Goal: Task Accomplishment & Management: Manage account settings

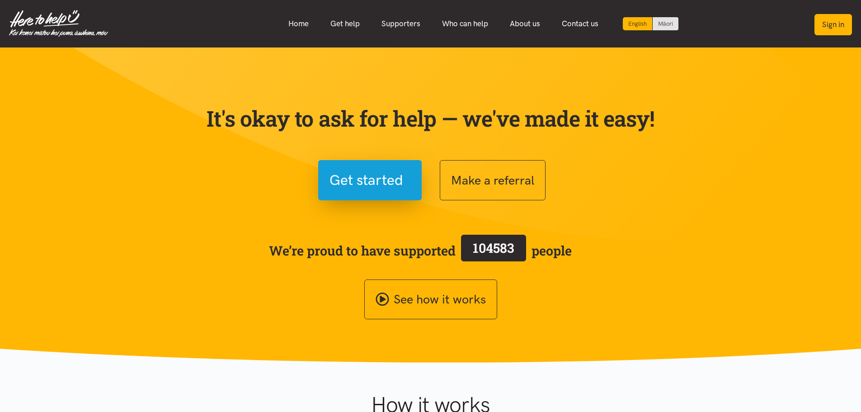
click at [828, 23] on button "Sign in" at bounding box center [834, 24] width 38 height 21
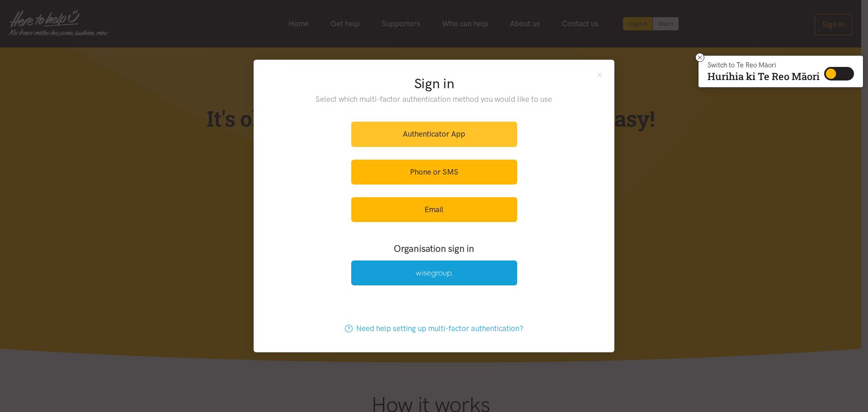
click at [367, 135] on link "Authenticator App" at bounding box center [434, 134] width 166 height 25
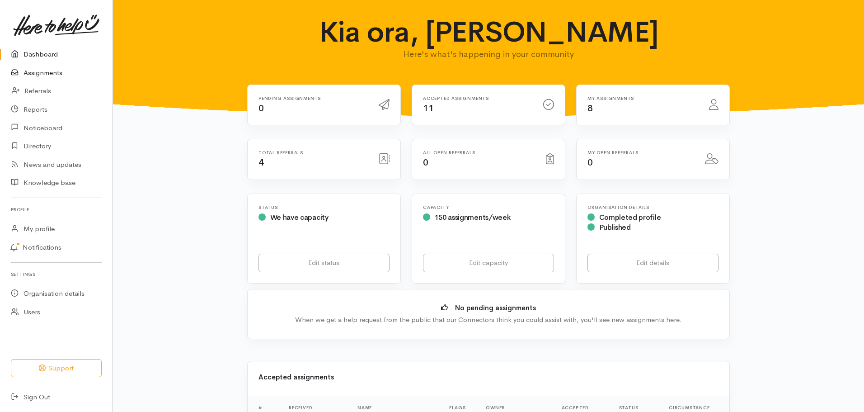
click at [41, 74] on link "Assignments" at bounding box center [56, 73] width 113 height 19
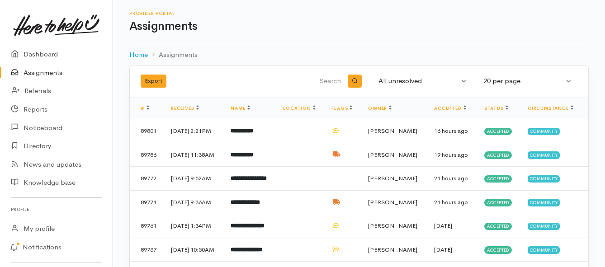
click at [52, 74] on link "Assignments" at bounding box center [56, 73] width 113 height 19
click at [50, 71] on link "Assignments" at bounding box center [56, 73] width 113 height 19
click at [32, 71] on link "Assignments" at bounding box center [56, 73] width 113 height 19
click at [58, 74] on link "Assignments" at bounding box center [56, 73] width 113 height 19
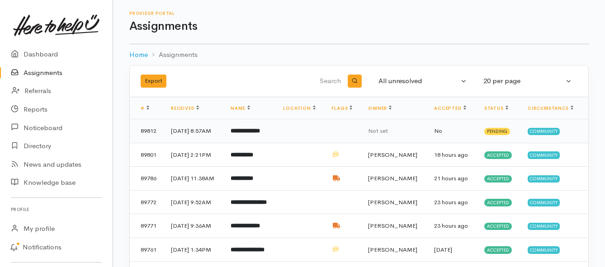
click at [260, 134] on b "**********" at bounding box center [245, 131] width 29 height 6
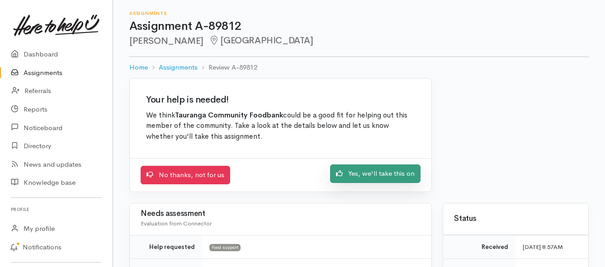
click at [354, 173] on link "Yes, we'll take this on" at bounding box center [375, 174] width 90 height 19
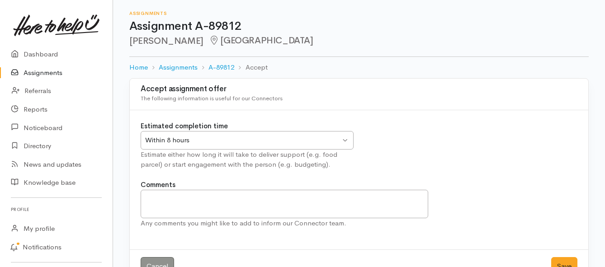
scroll to position [27, 0]
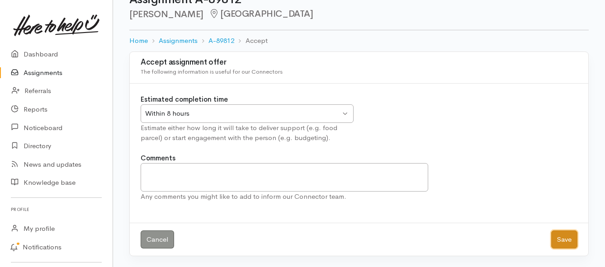
click at [561, 241] on button "Save" at bounding box center [564, 240] width 26 height 19
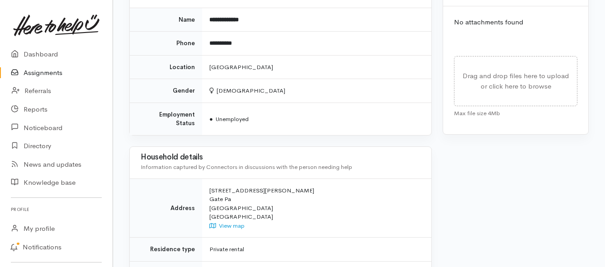
scroll to position [588, 0]
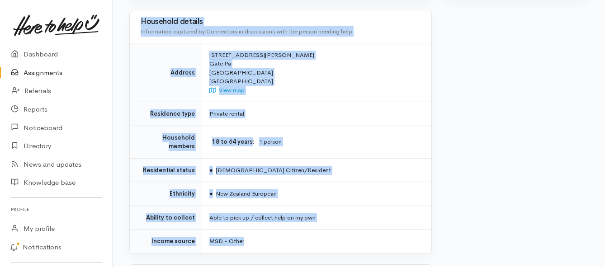
drag, startPoint x: 208, startPoint y: 161, endPoint x: 268, endPoint y: 217, distance: 81.6
copy div "**********"
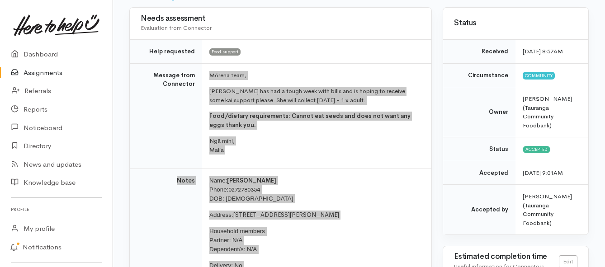
scroll to position [90, 0]
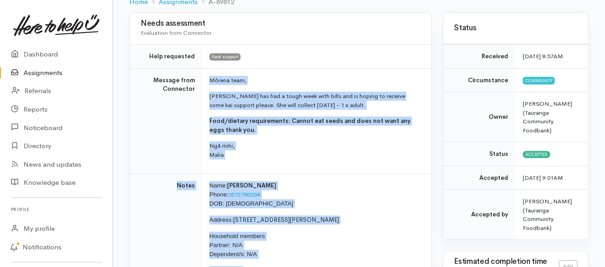
click at [45, 71] on link "Assignments" at bounding box center [56, 73] width 113 height 19
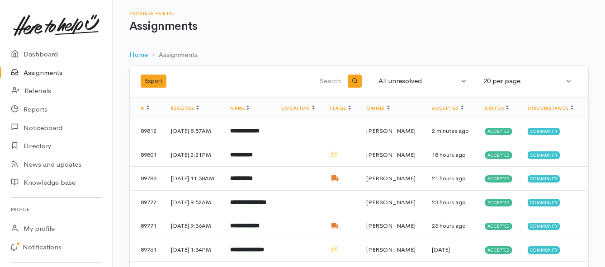
click at [38, 72] on link "Assignments" at bounding box center [56, 73] width 113 height 19
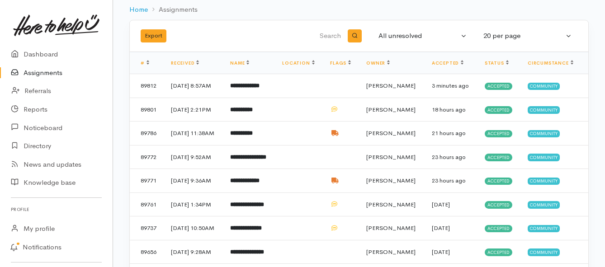
click at [50, 75] on link "Assignments" at bounding box center [56, 73] width 113 height 19
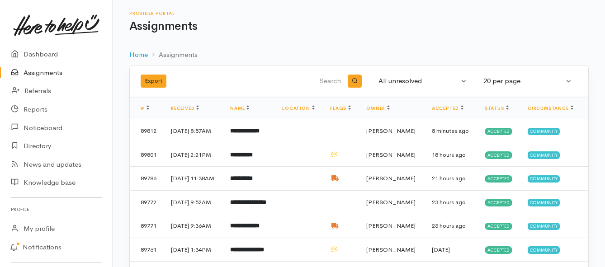
click at [47, 73] on link "Assignments" at bounding box center [56, 73] width 113 height 19
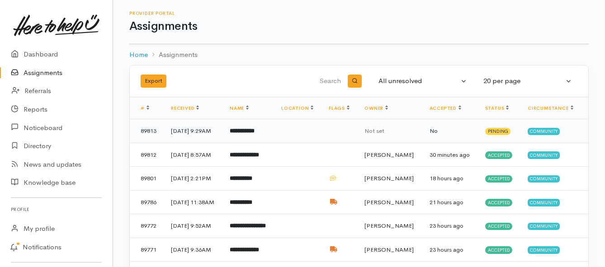
click at [255, 133] on b "**********" at bounding box center [242, 131] width 25 height 6
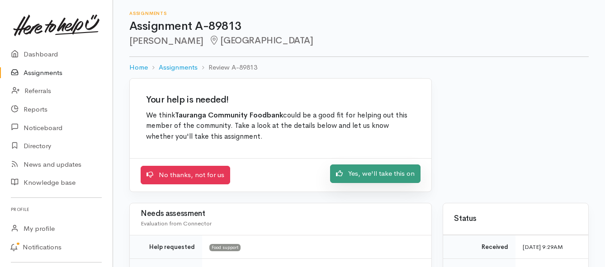
click at [359, 177] on link "Yes, we'll take this on" at bounding box center [375, 174] width 90 height 19
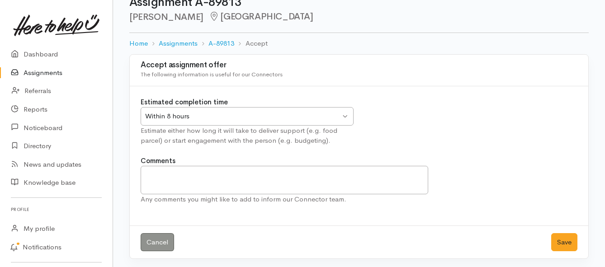
scroll to position [27, 0]
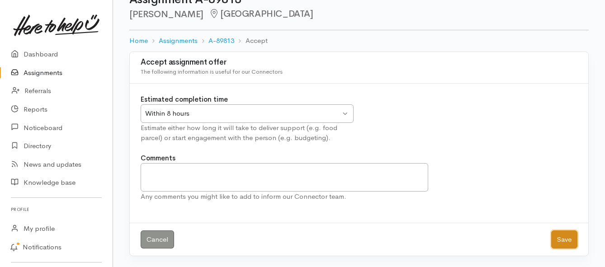
click at [558, 236] on button "Save" at bounding box center [564, 240] width 26 height 19
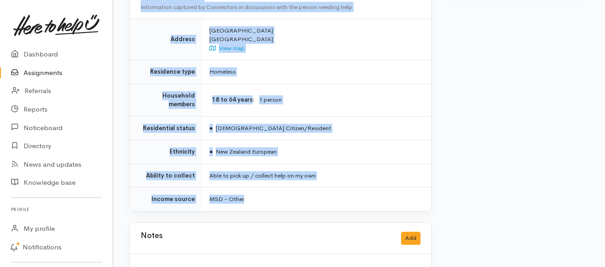
scroll to position [613, 0]
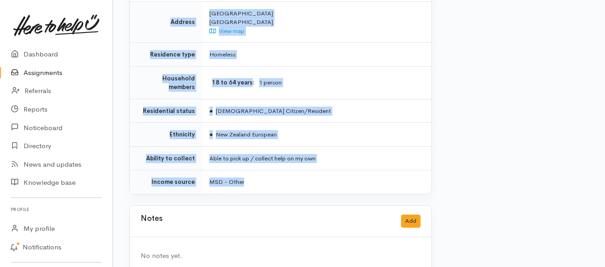
drag, startPoint x: 209, startPoint y: 115, endPoint x: 321, endPoint y: 172, distance: 125.4
copy div "**********"
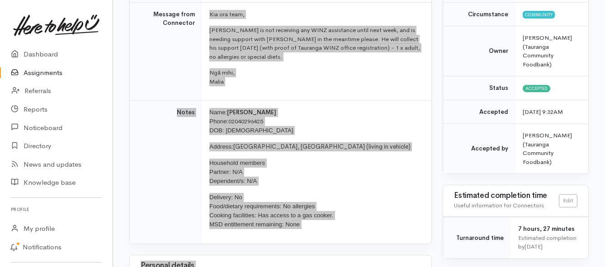
scroll to position [71, 0]
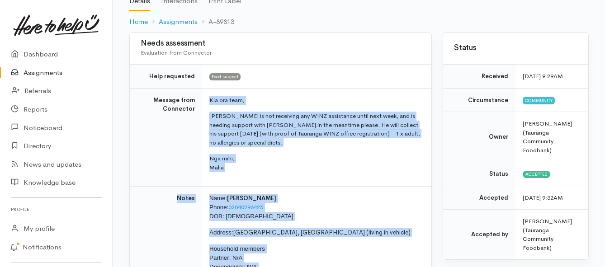
click at [47, 71] on link "Assignments" at bounding box center [56, 73] width 113 height 19
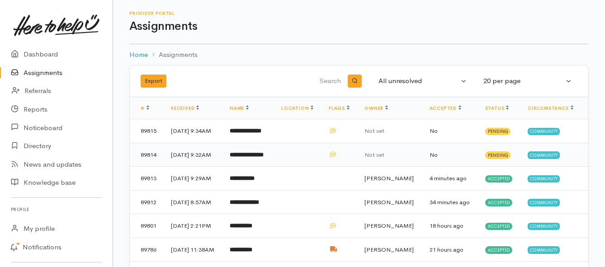
click at [257, 165] on td "**********" at bounding box center [248, 155] width 52 height 24
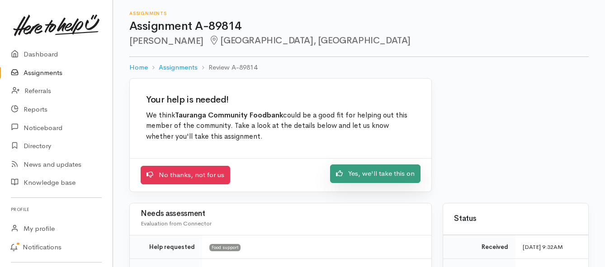
click at [360, 175] on link "Yes, we'll take this on" at bounding box center [375, 174] width 90 height 19
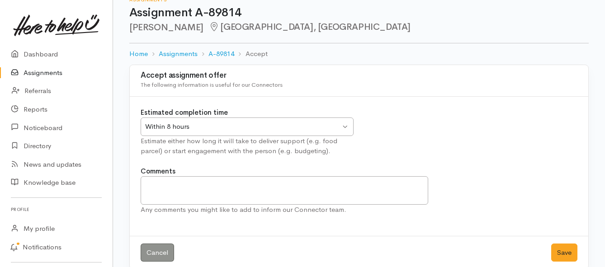
scroll to position [27, 0]
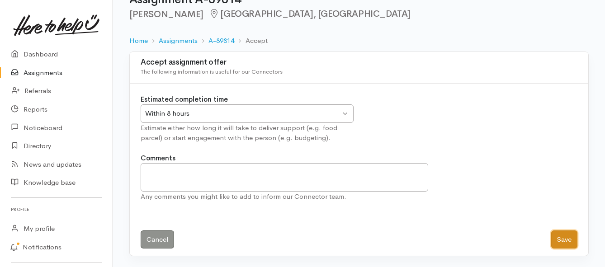
click at [560, 237] on button "Save" at bounding box center [564, 240] width 26 height 19
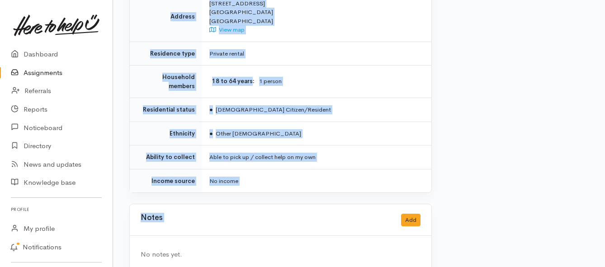
scroll to position [678, 0]
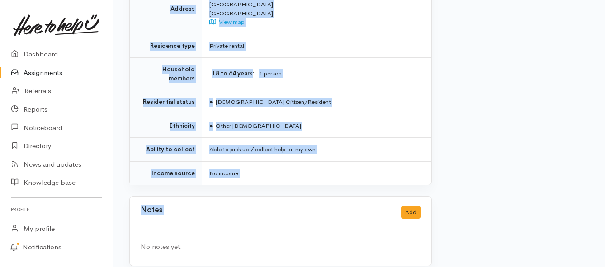
drag, startPoint x: 206, startPoint y: 125, endPoint x: 312, endPoint y: 180, distance: 119.7
copy div "**********"
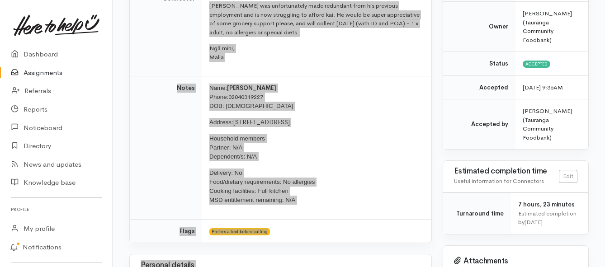
scroll to position [136, 0]
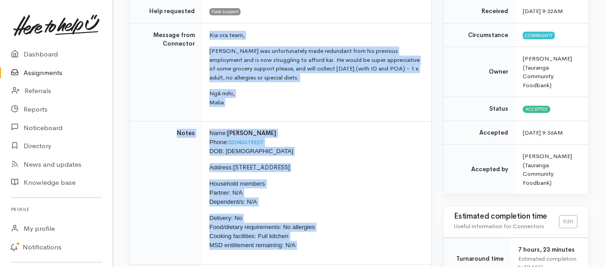
click at [47, 73] on link "Assignments" at bounding box center [56, 73] width 113 height 19
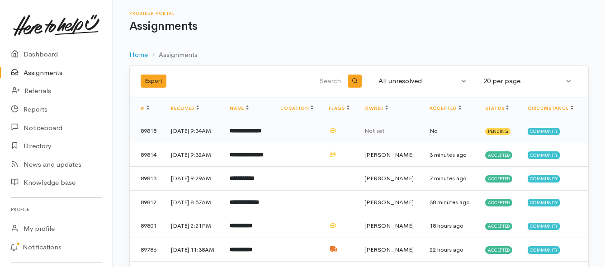
click at [243, 139] on td "**********" at bounding box center [248, 131] width 52 height 24
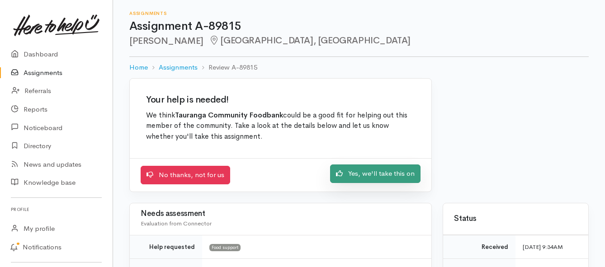
click at [355, 180] on link "Yes, we'll take this on" at bounding box center [375, 174] width 90 height 19
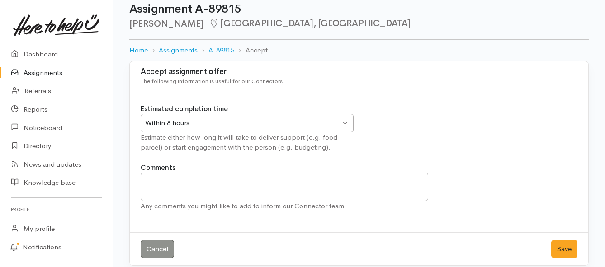
scroll to position [27, 0]
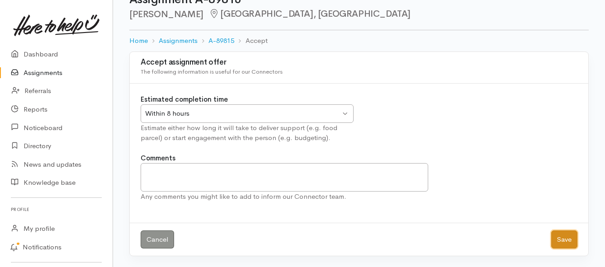
click at [563, 240] on button "Save" at bounding box center [564, 240] width 26 height 19
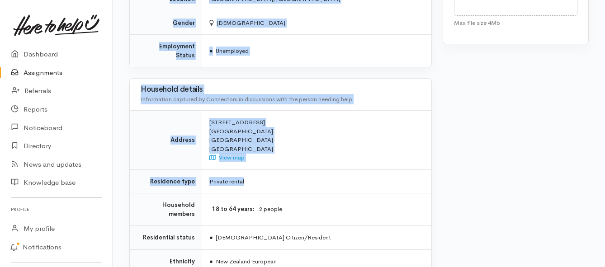
scroll to position [633, 0]
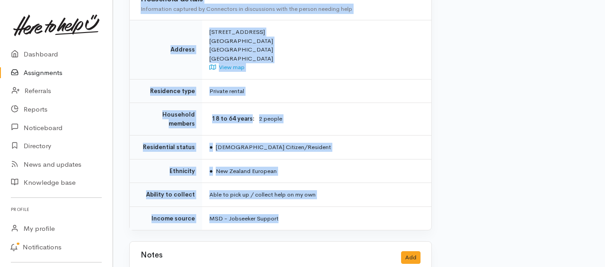
drag, startPoint x: 207, startPoint y: 79, endPoint x: 293, endPoint y: 202, distance: 149.9
copy div "**********"
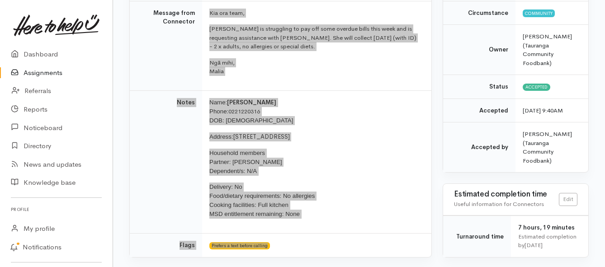
scroll to position [136, 0]
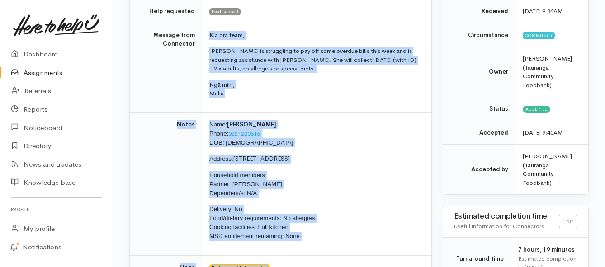
click at [38, 70] on link "Assignments" at bounding box center [56, 73] width 113 height 19
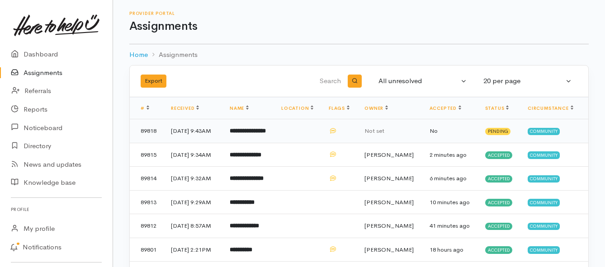
click at [251, 134] on b "**********" at bounding box center [248, 131] width 36 height 6
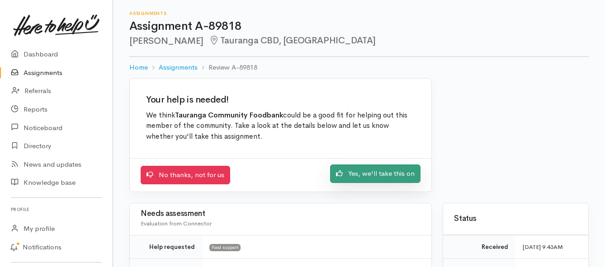
click at [398, 176] on link "Yes, we'll take this on" at bounding box center [375, 174] width 90 height 19
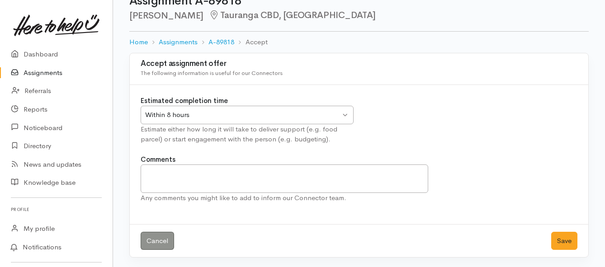
scroll to position [27, 0]
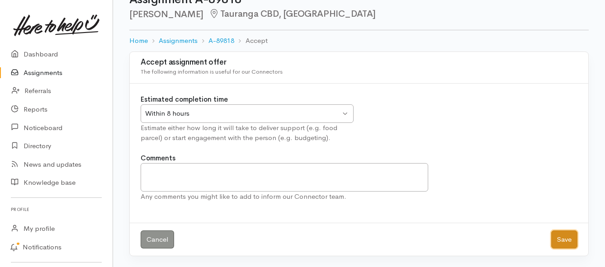
click at [557, 238] on button "Save" at bounding box center [564, 240] width 26 height 19
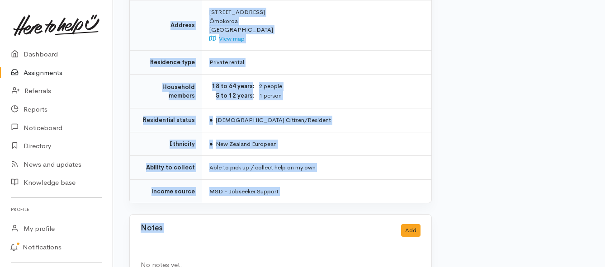
scroll to position [723, 0]
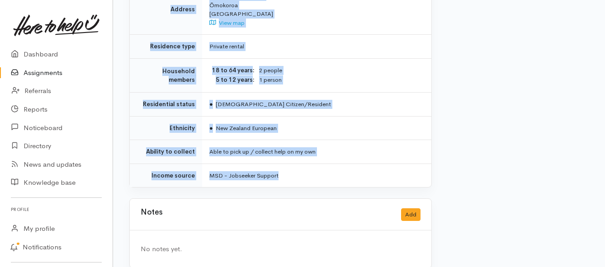
drag, startPoint x: 208, startPoint y: 124, endPoint x: 307, endPoint y: 172, distance: 109.4
copy div "**********"
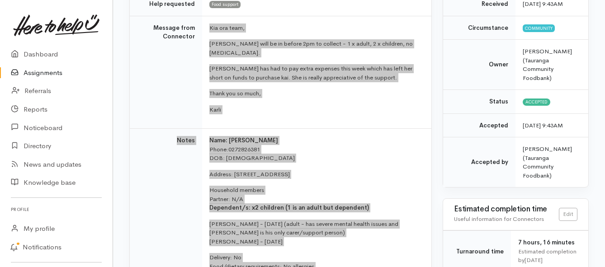
scroll to position [90, 0]
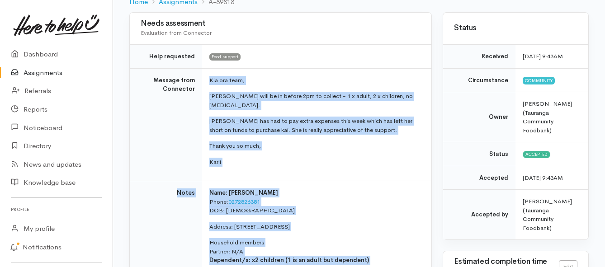
click at [50, 71] on link "Assignments" at bounding box center [56, 73] width 113 height 19
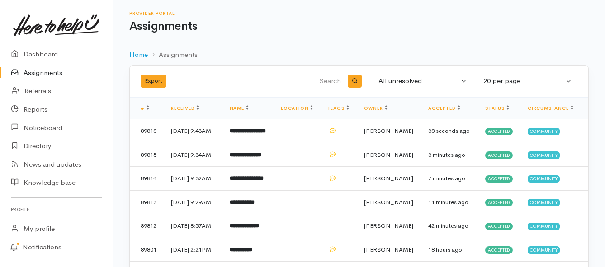
click at [48, 74] on link "Assignments" at bounding box center [56, 73] width 113 height 19
click at [239, 135] on td "**********" at bounding box center [248, 131] width 52 height 24
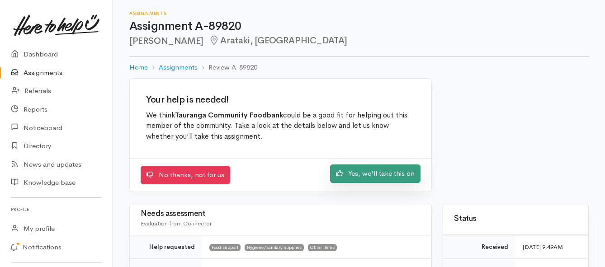
click at [338, 175] on icon at bounding box center [339, 173] width 7 height 6
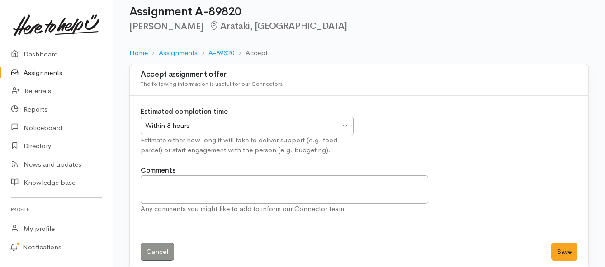
scroll to position [27, 0]
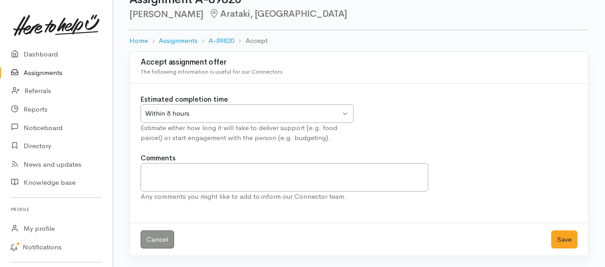
click at [344, 112] on div "Within 8 hours Within 8 hours" at bounding box center [247, 113] width 213 height 19
click at [563, 238] on button "Save" at bounding box center [564, 240] width 26 height 19
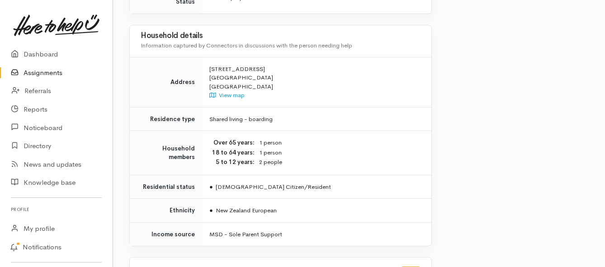
scroll to position [814, 0]
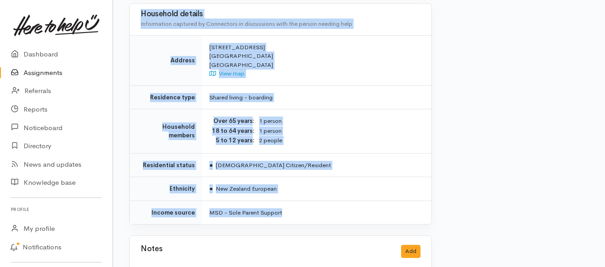
drag, startPoint x: 209, startPoint y: 116, endPoint x: 314, endPoint y: 186, distance: 126.3
copy div "Alana is her mums fulltime carer they are needing help with food as expenses ha…"
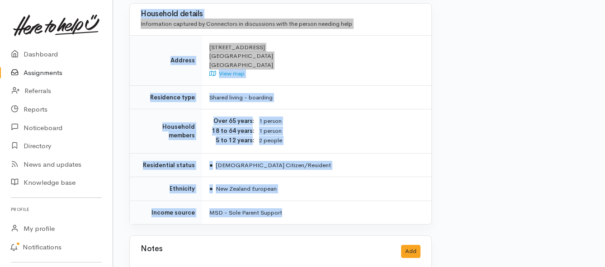
click at [38, 74] on link "Assignments" at bounding box center [56, 73] width 113 height 19
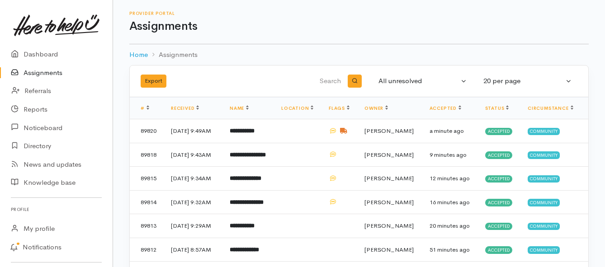
click at [57, 73] on link "Assignments" at bounding box center [56, 73] width 113 height 19
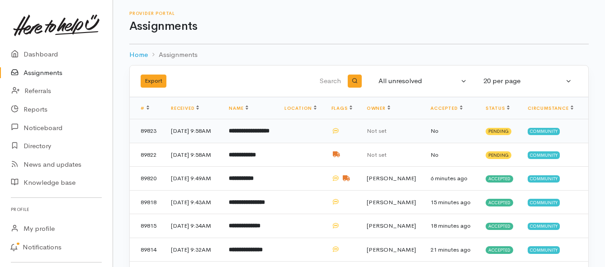
click at [256, 134] on b "**********" at bounding box center [249, 131] width 41 height 6
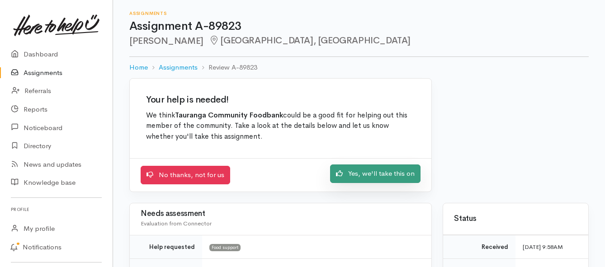
click at [359, 174] on link "Yes, we'll take this on" at bounding box center [375, 174] width 90 height 19
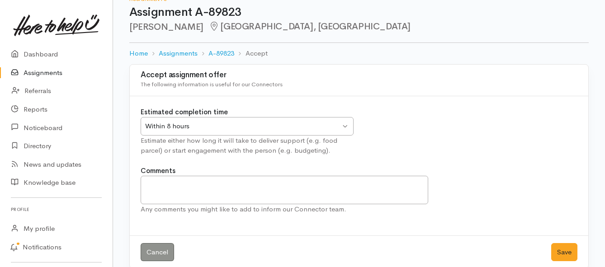
scroll to position [27, 0]
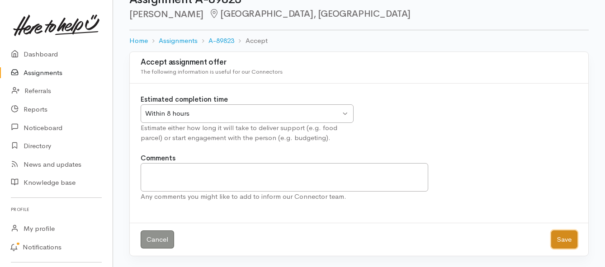
drag, startPoint x: 565, startPoint y: 242, endPoint x: 551, endPoint y: 233, distance: 16.4
click at [564, 240] on button "Save" at bounding box center [564, 240] width 26 height 19
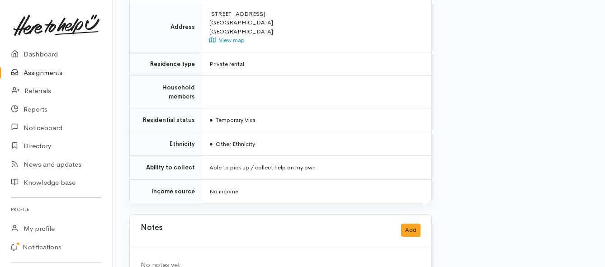
scroll to position [813, 0]
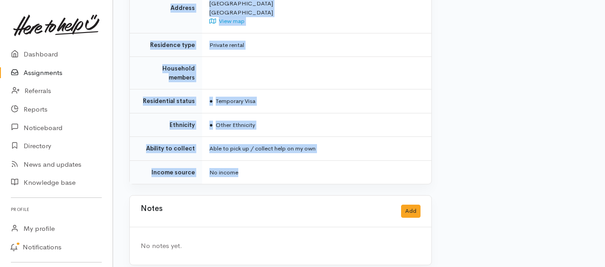
drag, startPoint x: 207, startPoint y: 81, endPoint x: 316, endPoint y: 154, distance: 131.0
copy div "**********"
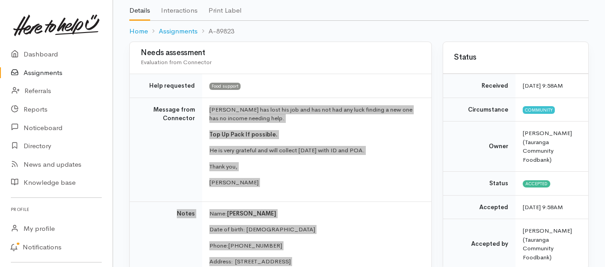
scroll to position [45, 0]
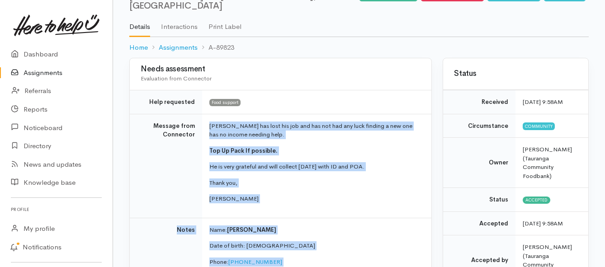
click at [40, 70] on link "Assignments" at bounding box center [56, 73] width 113 height 19
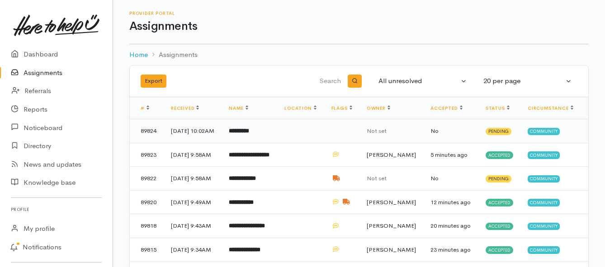
click at [249, 134] on b "*********" at bounding box center [239, 131] width 20 height 6
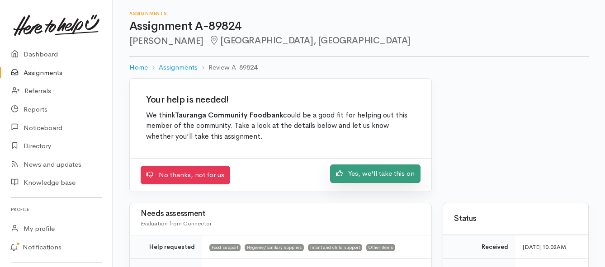
click at [353, 176] on link "Yes, we'll take this on" at bounding box center [375, 174] width 90 height 19
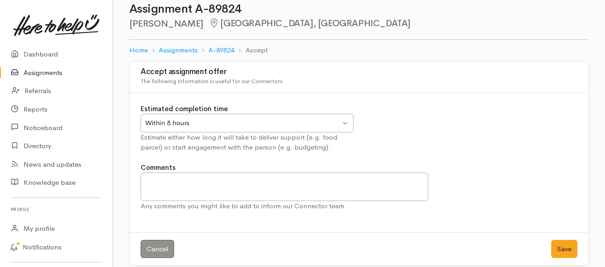
scroll to position [27, 0]
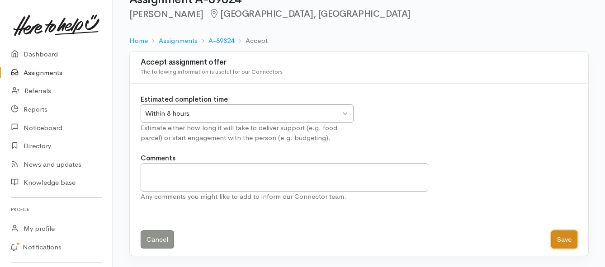
click at [562, 236] on button "Save" at bounding box center [564, 240] width 26 height 19
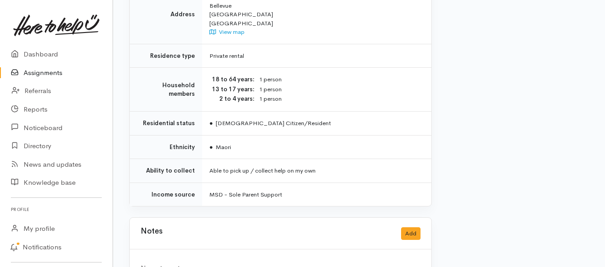
scroll to position [777, 0]
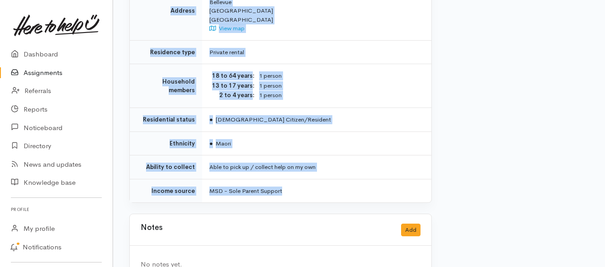
drag, startPoint x: 210, startPoint y: 72, endPoint x: 306, endPoint y: 156, distance: 127.2
copy div "**********"
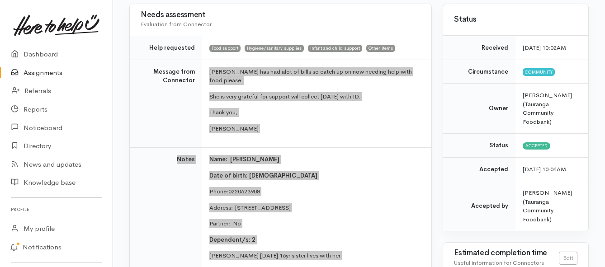
scroll to position [99, 0]
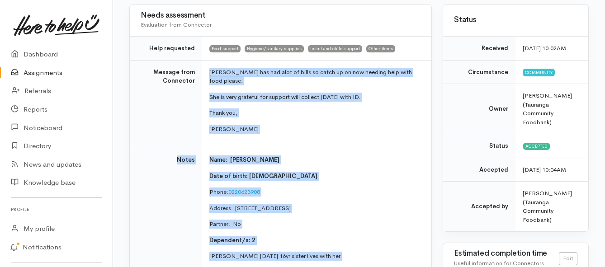
click at [27, 68] on link "Assignments" at bounding box center [56, 73] width 113 height 19
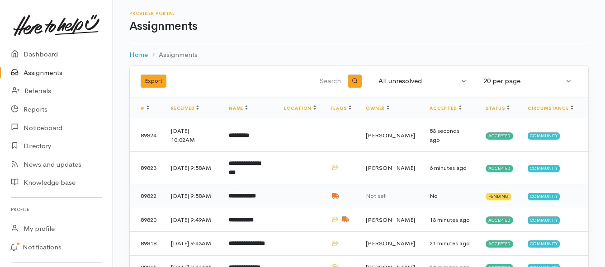
click at [254, 199] on b "**********" at bounding box center [242, 196] width 27 height 6
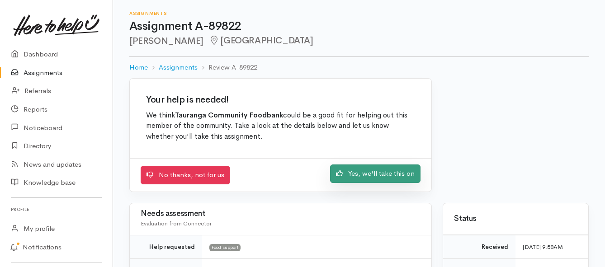
click at [361, 177] on link "Yes, we'll take this on" at bounding box center [375, 174] width 90 height 19
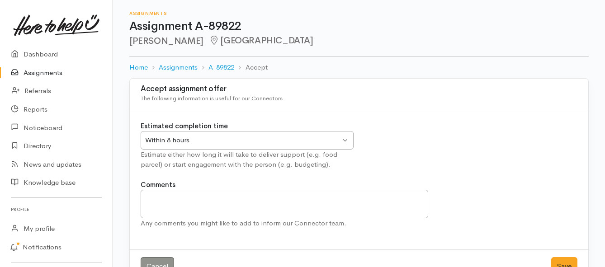
click at [349, 141] on div "Within 8 hours Within 8 hours" at bounding box center [247, 140] width 213 height 19
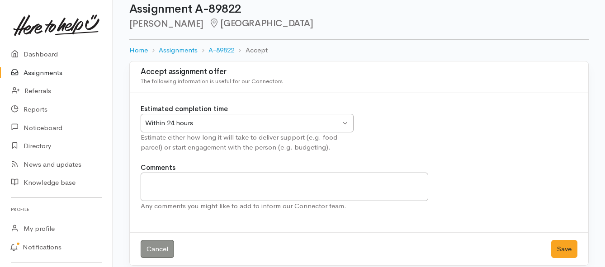
scroll to position [27, 0]
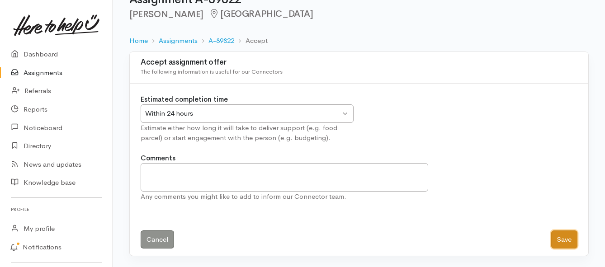
click at [562, 241] on button "Save" at bounding box center [564, 240] width 26 height 19
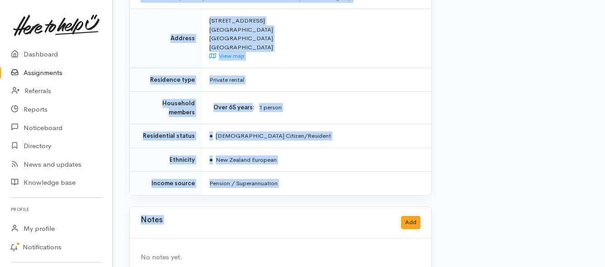
scroll to position [678, 0]
drag, startPoint x: 204, startPoint y: 116, endPoint x: 311, endPoint y: 170, distance: 120.5
copy div "Kia ora team, Susan is currently paying a $90 weekly fee for health reasons, an…"
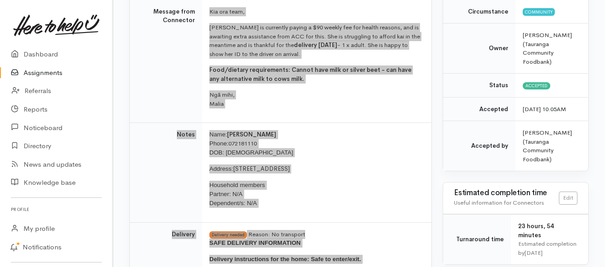
scroll to position [181, 0]
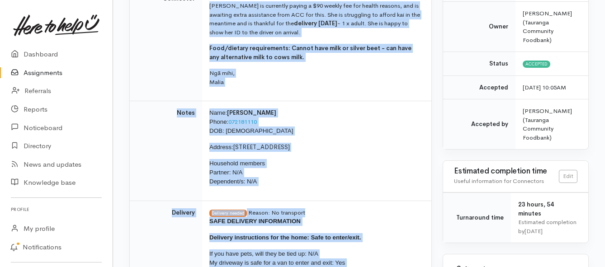
click at [33, 72] on link "Assignments" at bounding box center [56, 73] width 113 height 19
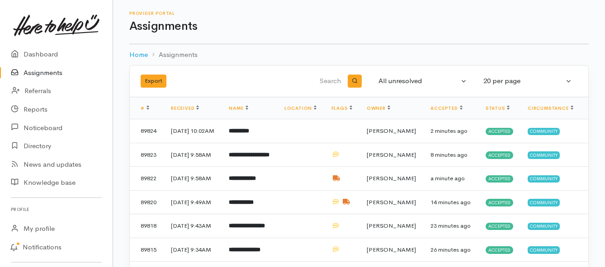
click at [28, 70] on link "Assignments" at bounding box center [56, 73] width 113 height 19
click at [38, 75] on link "Assignments" at bounding box center [56, 73] width 113 height 19
click at [62, 71] on link "Assignments" at bounding box center [56, 73] width 113 height 19
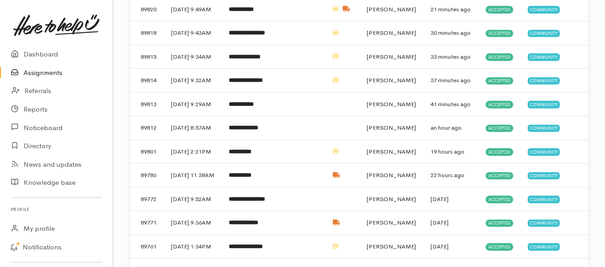
scroll to position [226, 0]
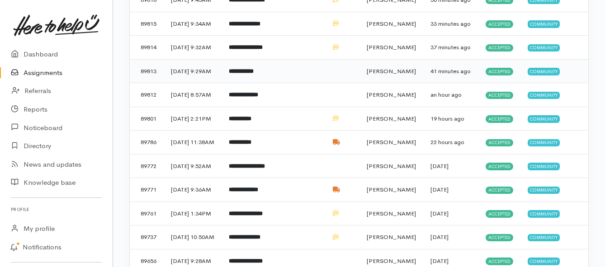
click at [253, 74] on b "**********" at bounding box center [241, 71] width 25 height 6
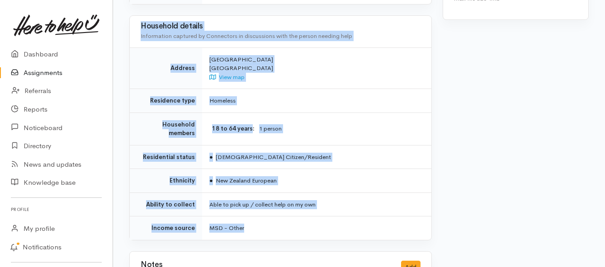
scroll to position [588, 0]
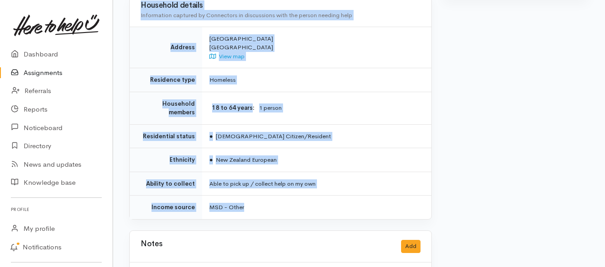
drag, startPoint x: 210, startPoint y: 163, endPoint x: 290, endPoint y: 198, distance: 87.4
copy div "**********"
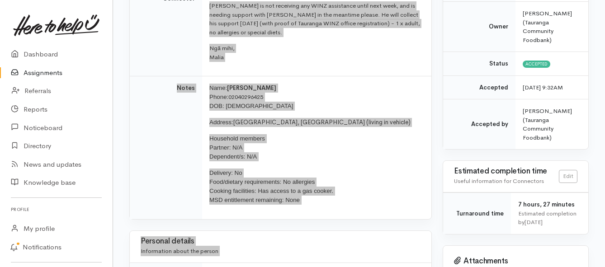
scroll to position [0, 0]
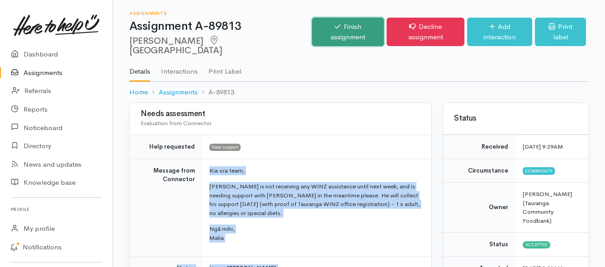
click at [335, 24] on link "Finish assignment" at bounding box center [348, 32] width 72 height 28
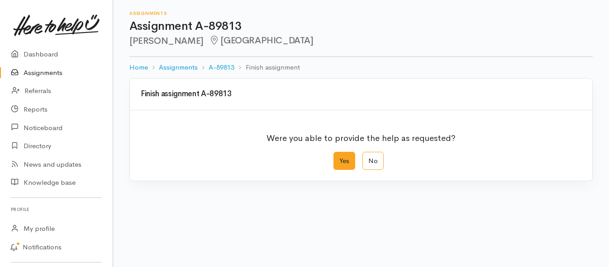
click at [344, 165] on label "Yes" at bounding box center [344, 161] width 22 height 19
click at [339, 158] on input "Yes" at bounding box center [336, 155] width 6 height 6
radio input "true"
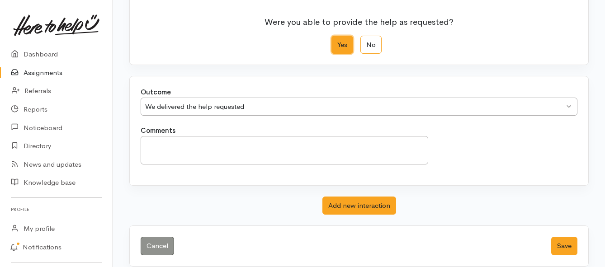
scroll to position [127, 0]
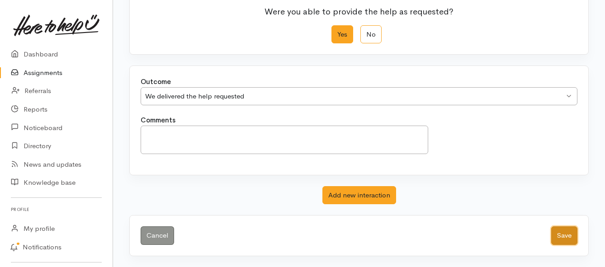
click at [564, 237] on button "Save" at bounding box center [564, 235] width 26 height 19
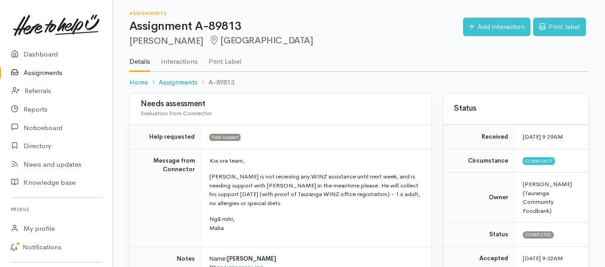
click at [52, 70] on link "Assignments" at bounding box center [56, 73] width 113 height 19
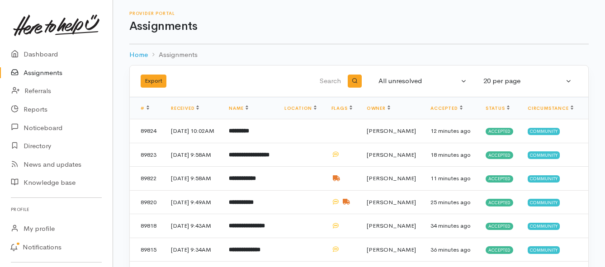
click at [31, 72] on link "Assignments" at bounding box center [56, 73] width 113 height 19
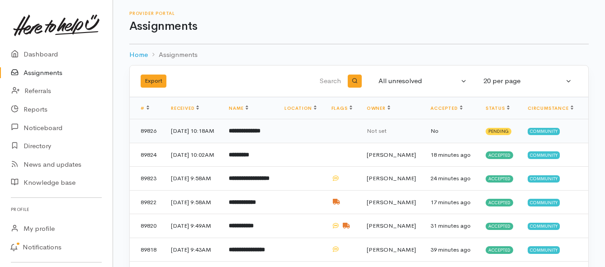
click at [260, 134] on b "**********" at bounding box center [245, 131] width 32 height 6
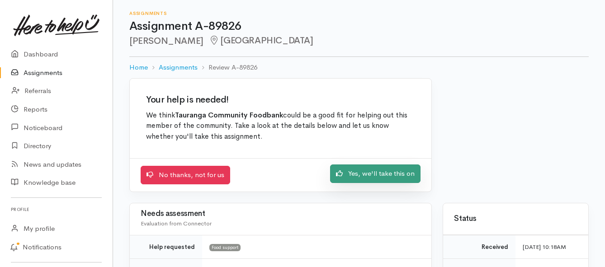
click at [359, 176] on link "Yes, we'll take this on" at bounding box center [375, 174] width 90 height 19
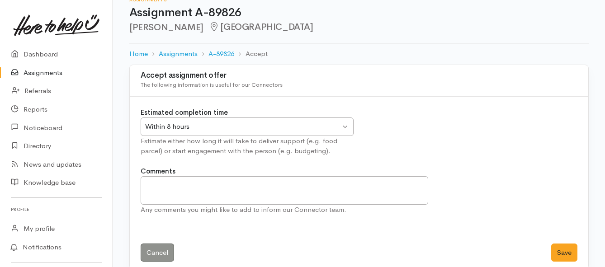
scroll to position [27, 0]
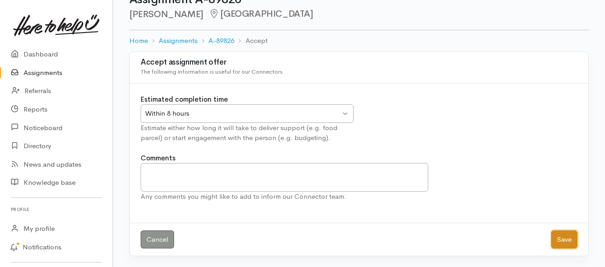
click at [566, 241] on button "Save" at bounding box center [564, 240] width 26 height 19
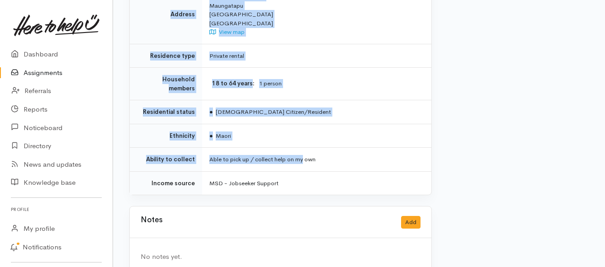
scroll to position [622, 0]
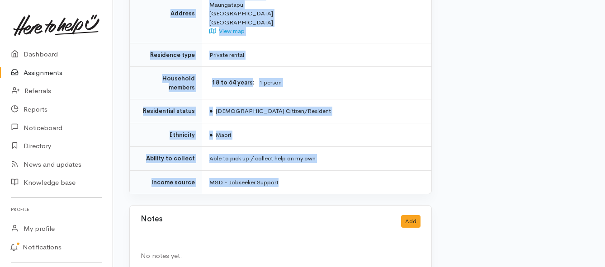
drag, startPoint x: 208, startPoint y: 67, endPoint x: 309, endPoint y: 165, distance: 140.4
copy div "**********"
click at [39, 75] on link "Assignments" at bounding box center [56, 73] width 113 height 19
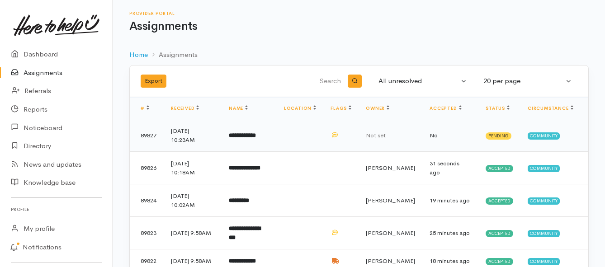
click at [256, 138] on b "**********" at bounding box center [242, 135] width 27 height 6
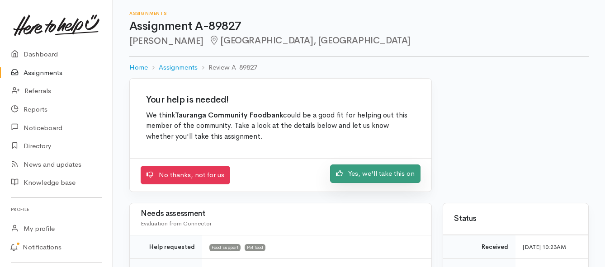
click at [382, 173] on link "Yes, we'll take this on" at bounding box center [375, 174] width 90 height 19
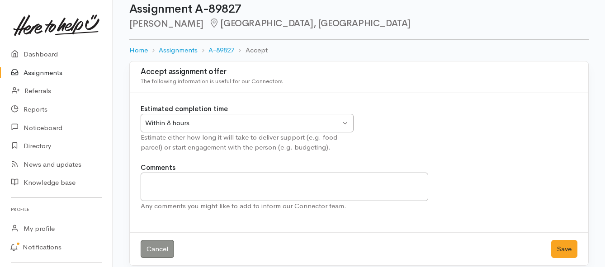
scroll to position [27, 0]
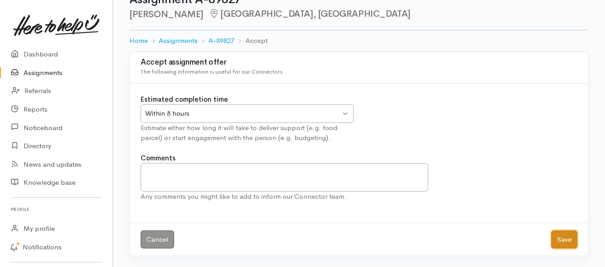
click at [564, 241] on button "Save" at bounding box center [564, 240] width 26 height 19
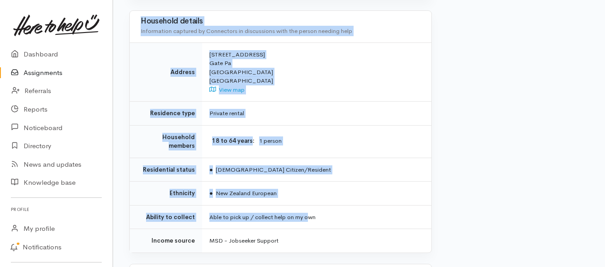
scroll to position [723, 0]
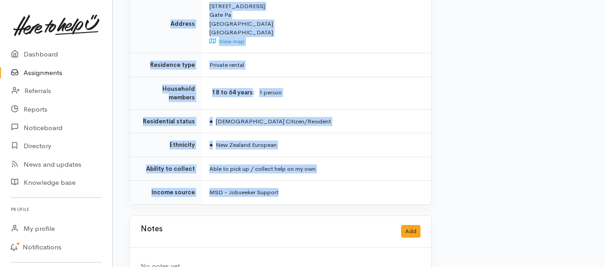
drag, startPoint x: 207, startPoint y: 70, endPoint x: 315, endPoint y: 162, distance: 141.7
copy div "**********"
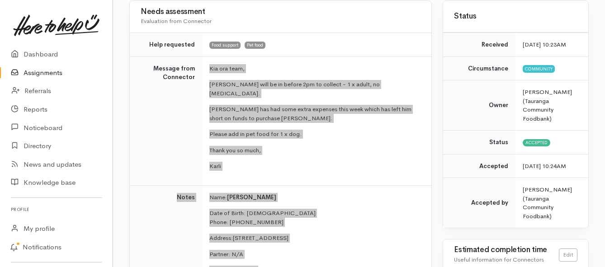
scroll to position [90, 0]
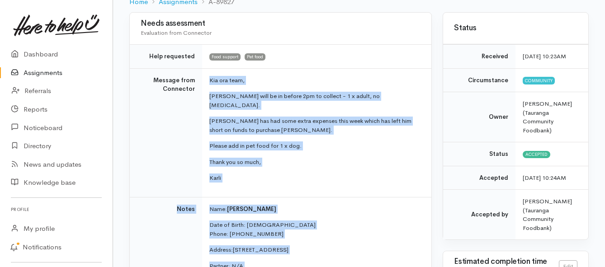
drag, startPoint x: 46, startPoint y: 73, endPoint x: 54, endPoint y: 79, distance: 9.8
click at [46, 73] on link "Assignments" at bounding box center [56, 73] width 113 height 19
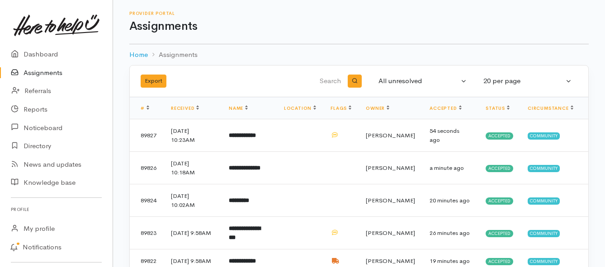
click at [57, 71] on link "Assignments" at bounding box center [56, 73] width 113 height 19
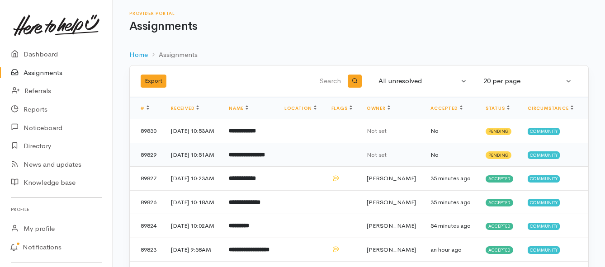
click at [248, 158] on b "**********" at bounding box center [247, 155] width 36 height 6
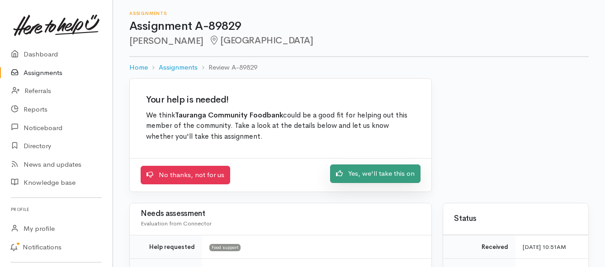
click at [354, 175] on link "Yes, we'll take this on" at bounding box center [375, 174] width 90 height 19
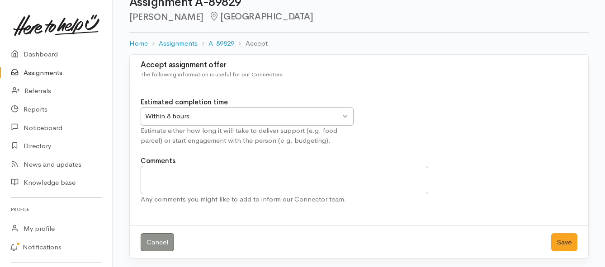
scroll to position [27, 0]
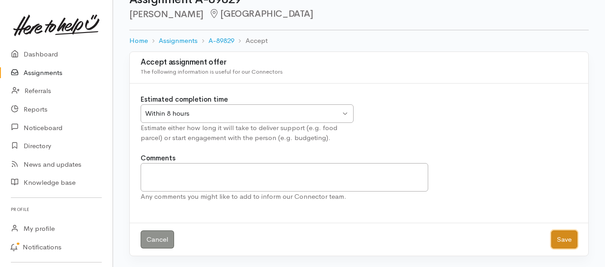
click at [561, 241] on button "Save" at bounding box center [564, 240] width 26 height 19
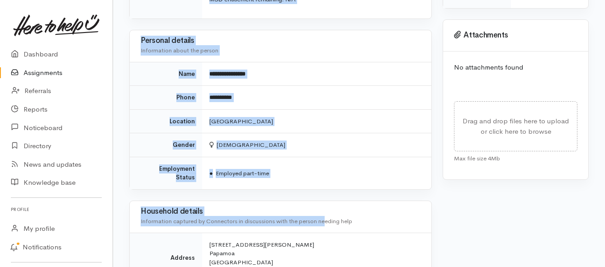
scroll to position [588, 0]
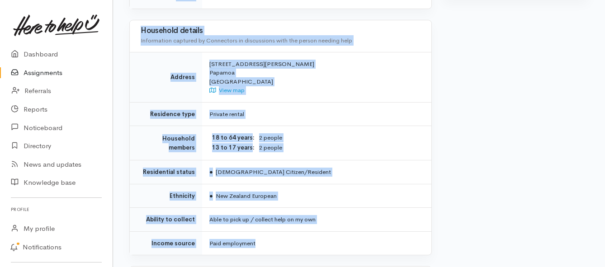
drag, startPoint x: 209, startPoint y: 116, endPoint x: 321, endPoint y: 206, distance: 143.8
copy div "**********"
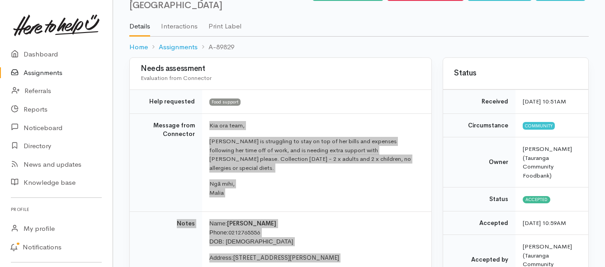
scroll to position [90, 0]
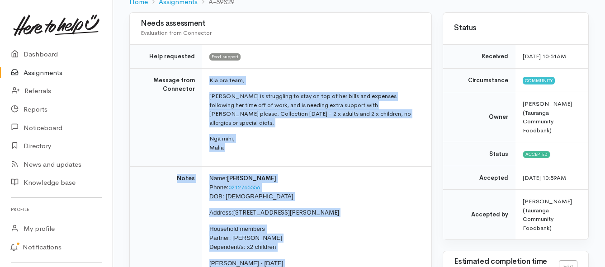
click at [52, 72] on link "Assignments" at bounding box center [56, 73] width 113 height 19
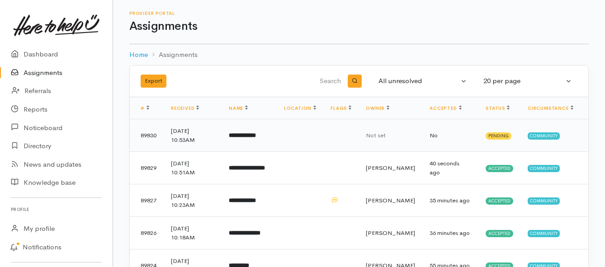
click at [255, 137] on b "**********" at bounding box center [242, 135] width 27 height 6
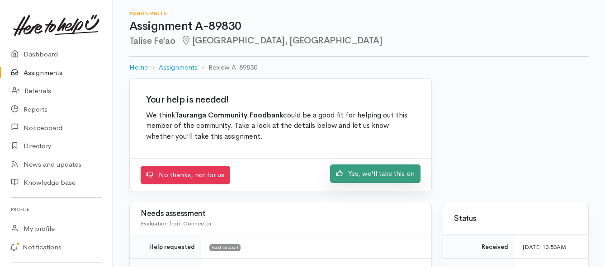
drag, startPoint x: 349, startPoint y: 174, endPoint x: 351, endPoint y: 169, distance: 5.2
click at [350, 175] on link "Yes, we'll take this on" at bounding box center [375, 174] width 90 height 19
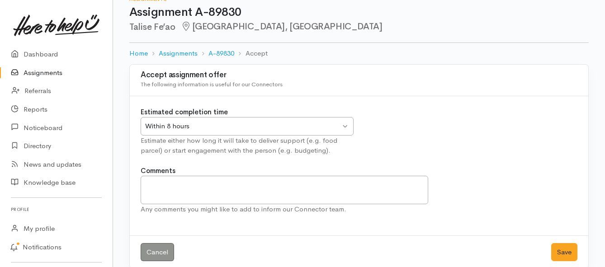
scroll to position [27, 0]
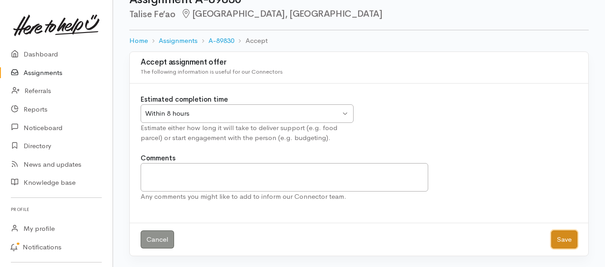
click at [566, 239] on button "Save" at bounding box center [564, 240] width 26 height 19
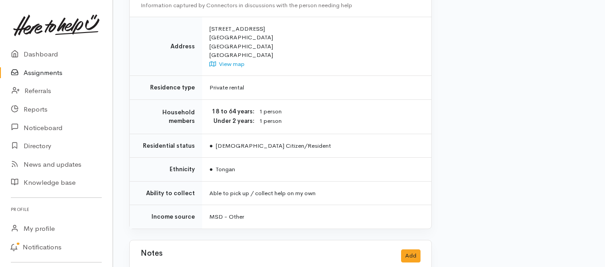
scroll to position [633, 0]
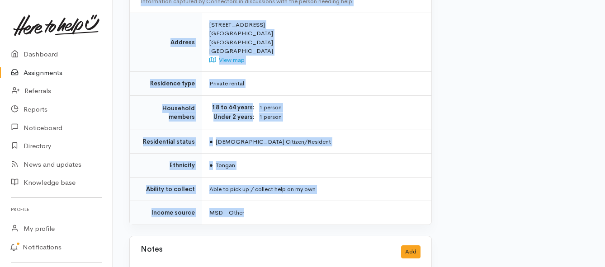
drag, startPoint x: 210, startPoint y: 81, endPoint x: 328, endPoint y: 195, distance: 164.7
copy div "**********"
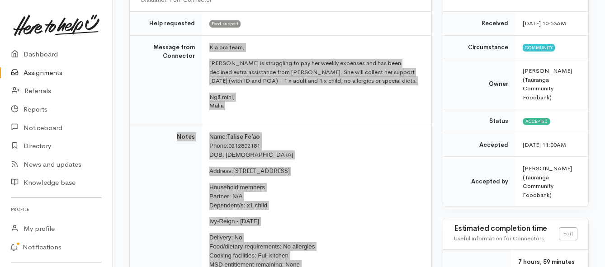
scroll to position [90, 0]
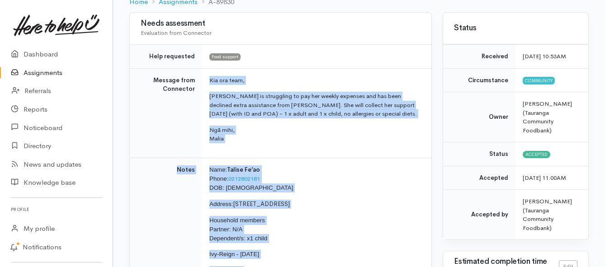
click at [35, 71] on link "Assignments" at bounding box center [56, 73] width 113 height 19
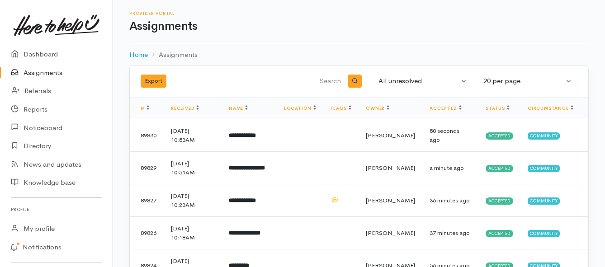
click at [31, 72] on link "Assignments" at bounding box center [56, 73] width 113 height 19
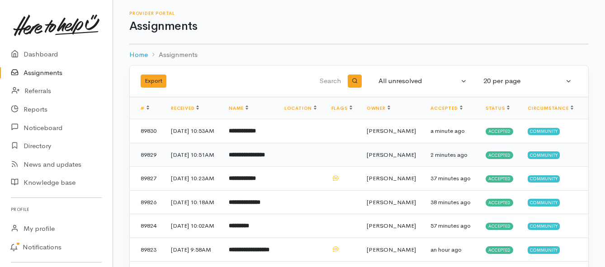
click at [259, 158] on b "**********" at bounding box center [247, 155] width 36 height 6
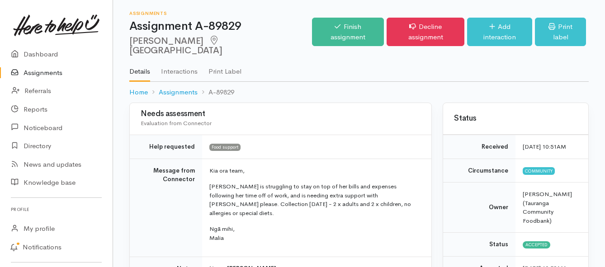
click at [50, 75] on link "Assignments" at bounding box center [56, 73] width 113 height 19
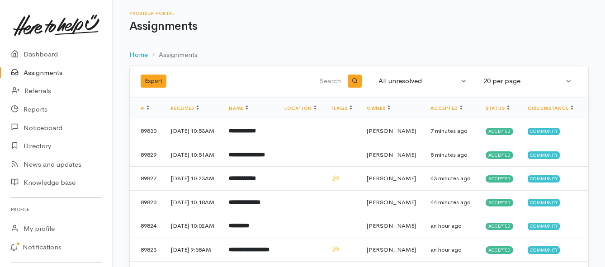
click at [54, 71] on link "Assignments" at bounding box center [56, 73] width 113 height 19
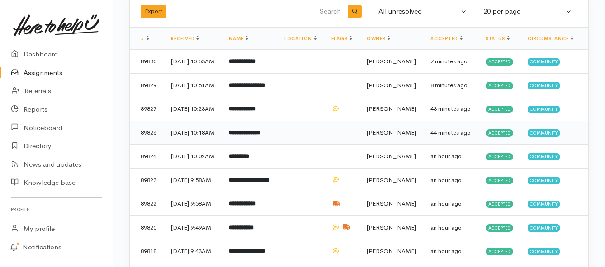
scroll to position [90, 0]
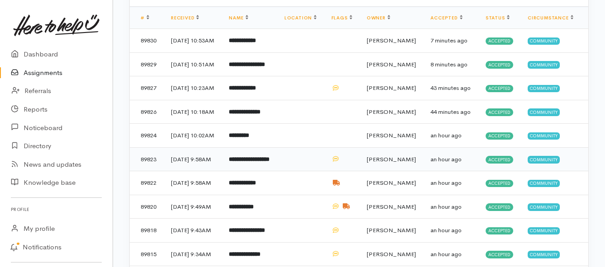
click at [264, 162] on b "**********" at bounding box center [249, 159] width 41 height 6
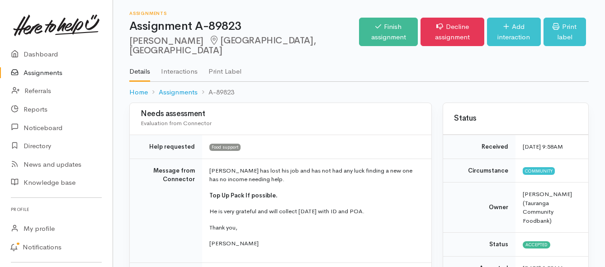
click at [59, 74] on link "Assignments" at bounding box center [56, 73] width 113 height 19
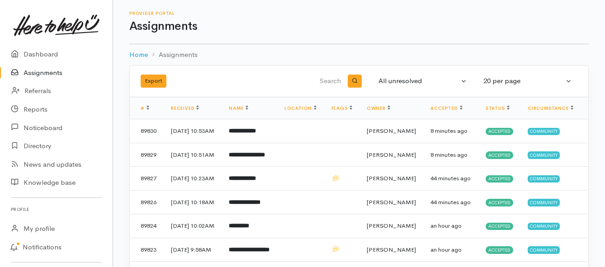
click at [50, 74] on link "Assignments" at bounding box center [56, 73] width 113 height 19
click at [51, 73] on link "Assignments" at bounding box center [56, 73] width 113 height 19
click at [41, 76] on link "Assignments" at bounding box center [56, 73] width 113 height 19
click at [54, 74] on link "Assignments" at bounding box center [56, 73] width 113 height 19
click at [55, 73] on link "Assignments" at bounding box center [56, 73] width 113 height 19
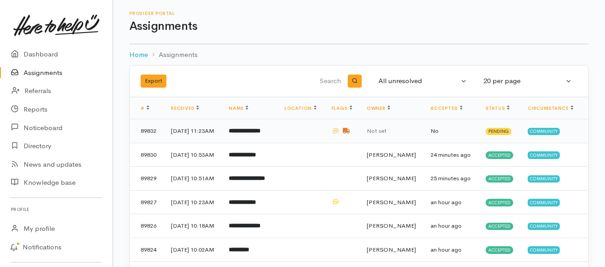
click at [250, 134] on b "**********" at bounding box center [245, 131] width 32 height 6
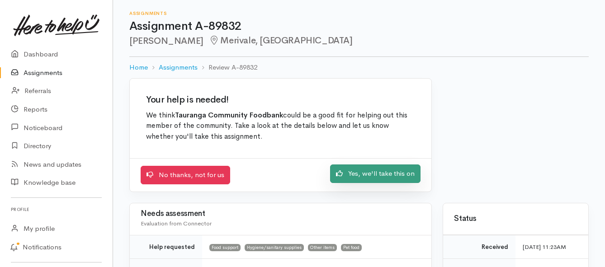
drag, startPoint x: 357, startPoint y: 175, endPoint x: 345, endPoint y: 166, distance: 14.2
click at [357, 175] on link "Yes, we'll take this on" at bounding box center [375, 174] width 90 height 19
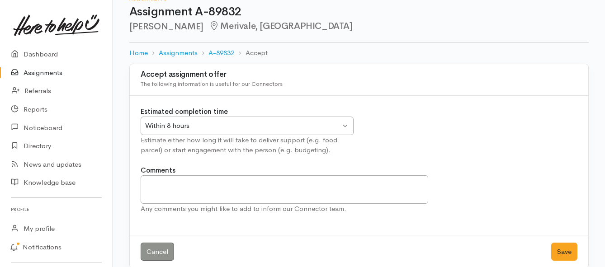
scroll to position [27, 0]
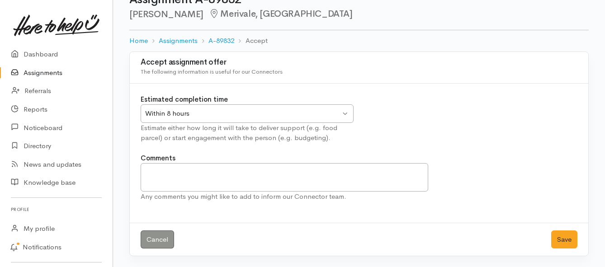
click at [340, 113] on div "Within 8 hours" at bounding box center [242, 113] width 195 height 10
click at [560, 235] on button "Save" at bounding box center [564, 240] width 26 height 19
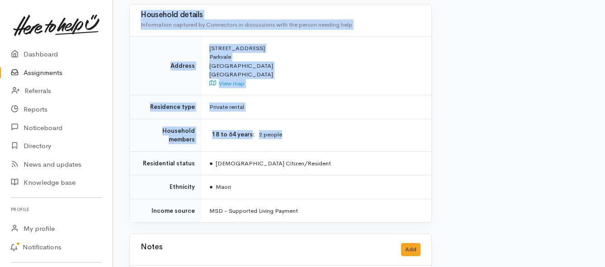
scroll to position [944, 0]
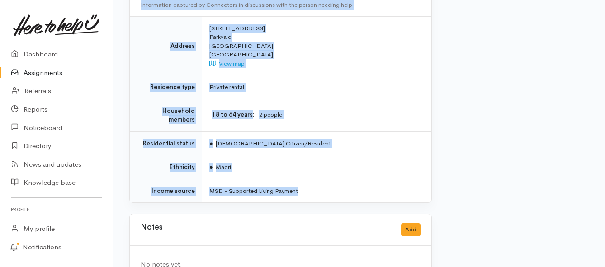
drag, startPoint x: 208, startPoint y: 68, endPoint x: 320, endPoint y: 156, distance: 141.7
copy div "Maralyn is currently having chemotherapy and her children are over the age of 1…"
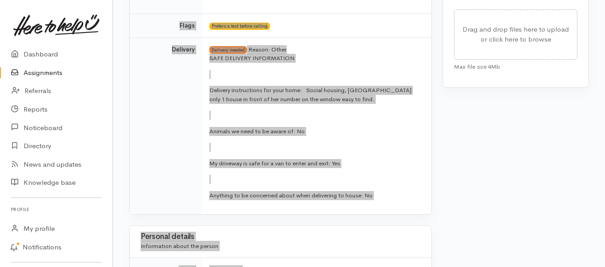
scroll to position [492, 0]
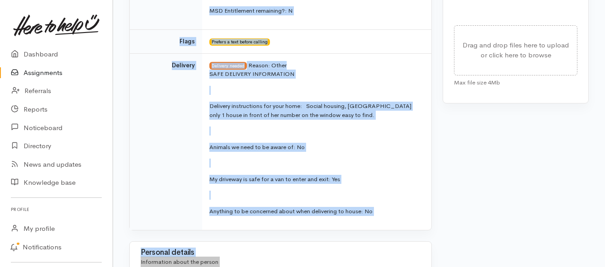
click at [383, 127] on p at bounding box center [314, 131] width 211 height 9
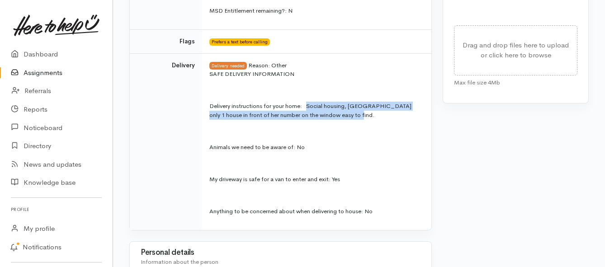
drag, startPoint x: 308, startPoint y: 89, endPoint x: 359, endPoint y: 99, distance: 52.2
click at [359, 102] on p "Delivery instructions for your home: Social housing, long driveway only 1 house…" at bounding box center [314, 111] width 211 height 18
copy p "Social housing, long driveway only 1 house in front of her number on the window…"
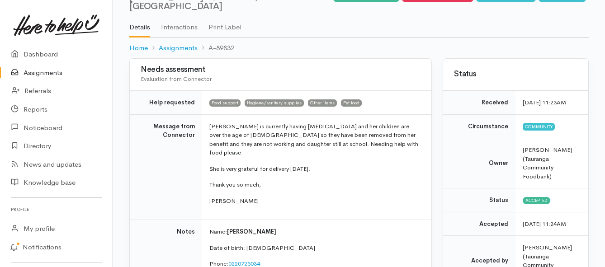
scroll to position [40, 0]
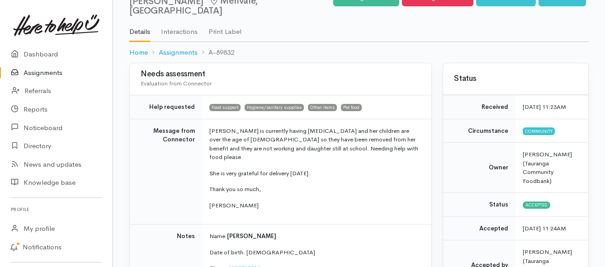
click at [48, 68] on link "Assignments" at bounding box center [56, 73] width 113 height 19
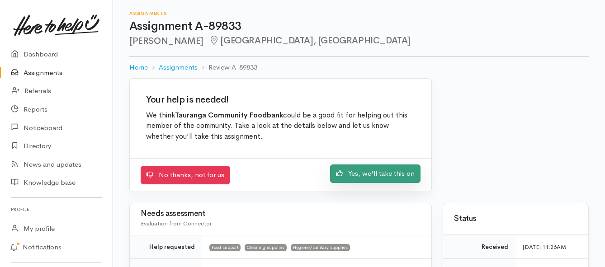
click at [357, 170] on link "Yes, we'll take this on" at bounding box center [375, 174] width 90 height 19
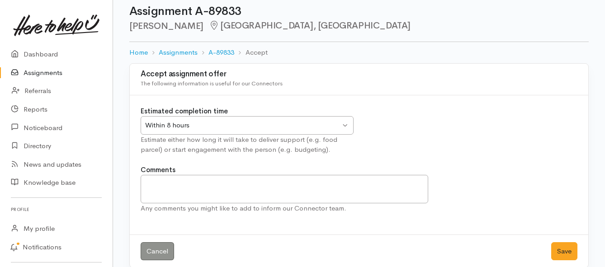
scroll to position [27, 0]
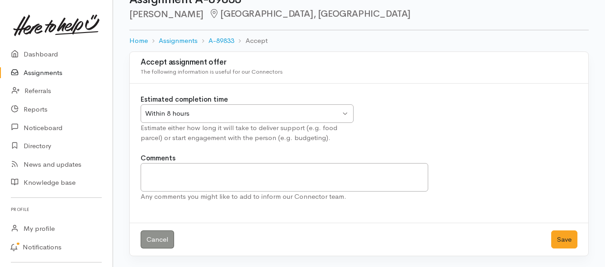
click at [344, 115] on div "Within 8 hours Within 8 hours" at bounding box center [247, 113] width 213 height 19
click at [565, 238] on button "Save" at bounding box center [564, 240] width 26 height 19
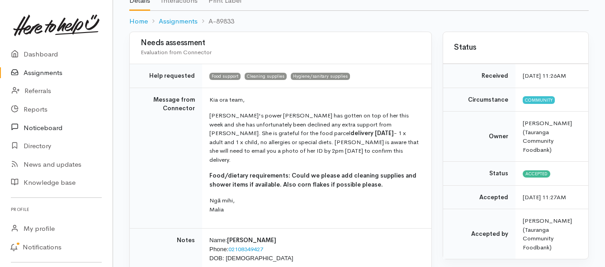
scroll to position [90, 0]
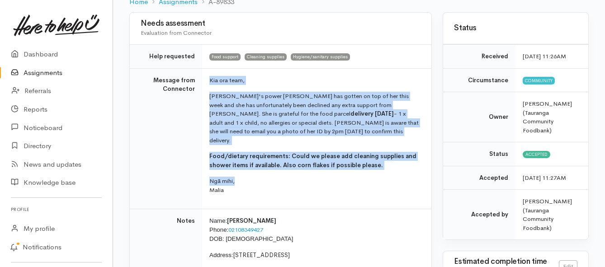
drag, startPoint x: 208, startPoint y: 78, endPoint x: 306, endPoint y: 164, distance: 130.4
click at [306, 164] on td "Kia ora team, [PERSON_NAME]'s power [PERSON_NAME] has gotten on top of her this…" at bounding box center [316, 138] width 229 height 141
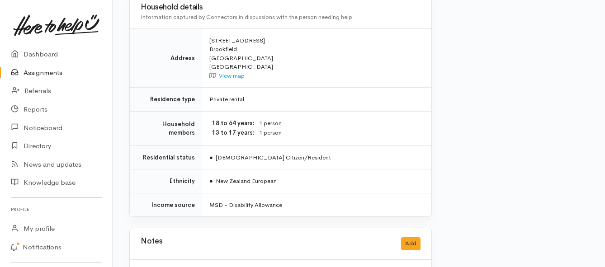
scroll to position [769, 0]
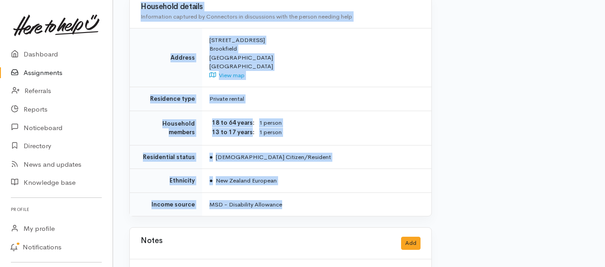
drag, startPoint x: 210, startPoint y: 79, endPoint x: 294, endPoint y: 193, distance: 141.2
copy div "Kia ora team, Melissa's power bill has gotten on top of her this week and she h…"
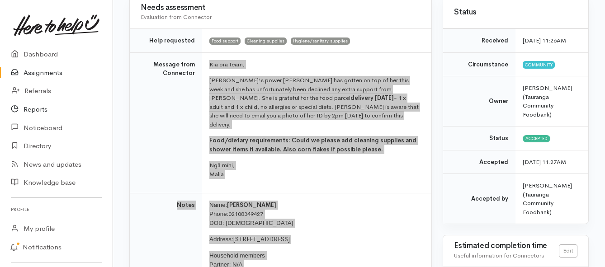
scroll to position [90, 0]
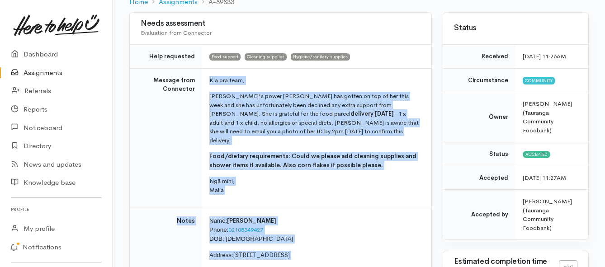
click at [42, 71] on link "Assignments" at bounding box center [56, 73] width 113 height 19
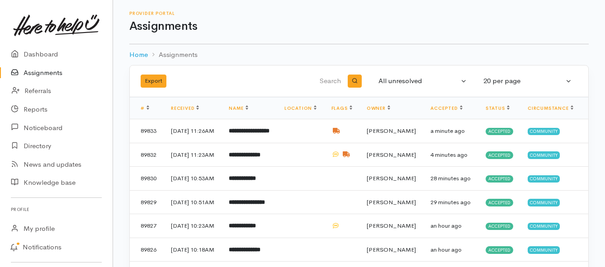
click at [34, 74] on link "Assignments" at bounding box center [56, 73] width 113 height 19
click at [47, 71] on link "Assignments" at bounding box center [56, 73] width 113 height 19
click at [256, 134] on b "**********" at bounding box center [249, 131] width 41 height 6
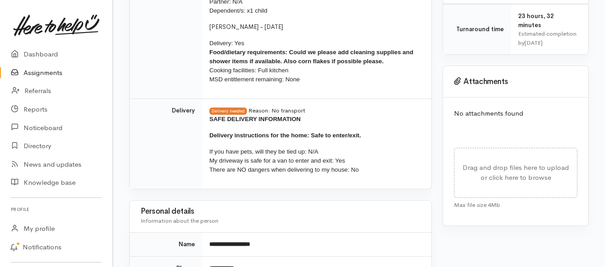
scroll to position [603, 0]
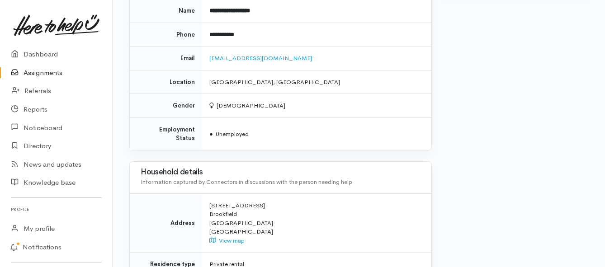
click at [55, 72] on link "Assignments" at bounding box center [56, 73] width 113 height 19
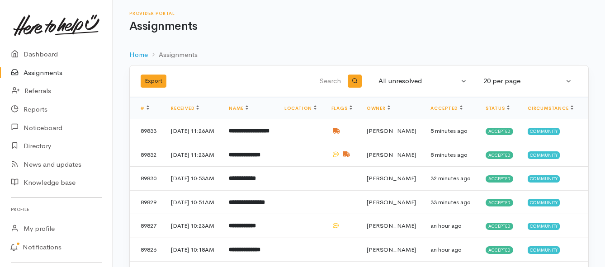
click at [52, 74] on link "Assignments" at bounding box center [56, 73] width 113 height 19
click at [54, 74] on link "Assignments" at bounding box center [56, 73] width 113 height 19
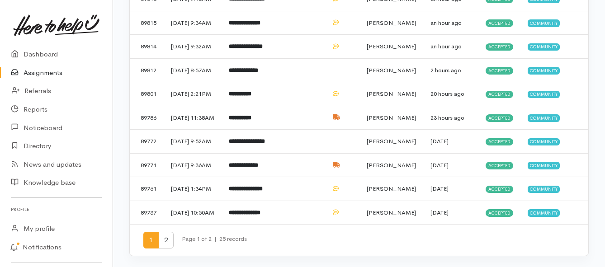
scroll to position [546, 0]
click at [165, 239] on span "2" at bounding box center [165, 240] width 15 height 17
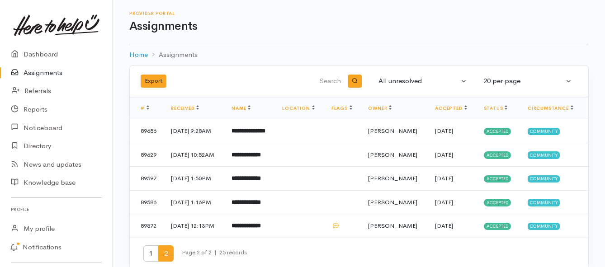
click at [61, 73] on link "Assignments" at bounding box center [56, 73] width 113 height 19
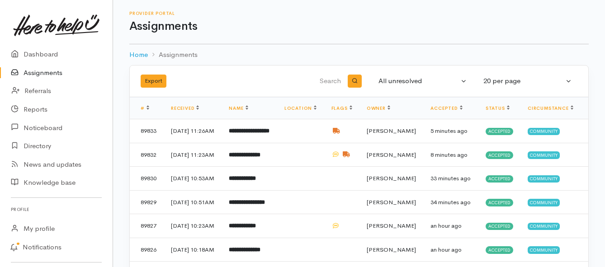
click at [38, 72] on link "Assignments" at bounding box center [56, 73] width 113 height 19
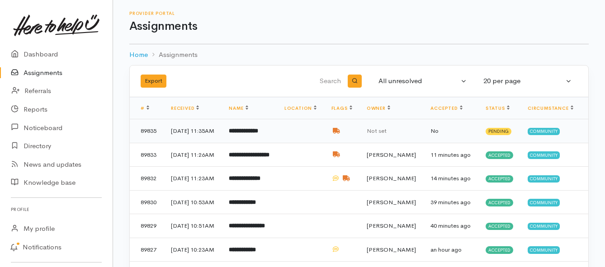
click at [247, 134] on b "**********" at bounding box center [243, 131] width 29 height 6
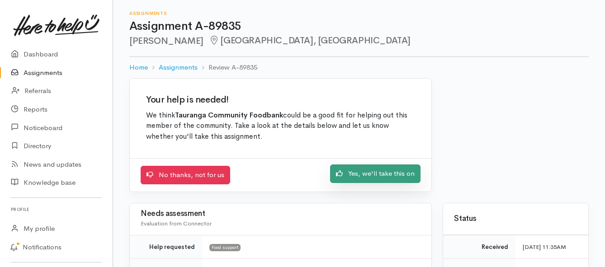
click at [344, 176] on link "Yes, we'll take this on" at bounding box center [375, 174] width 90 height 19
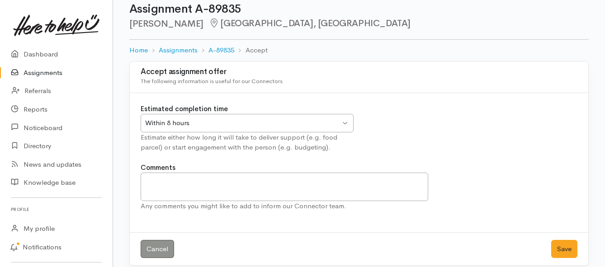
scroll to position [27, 0]
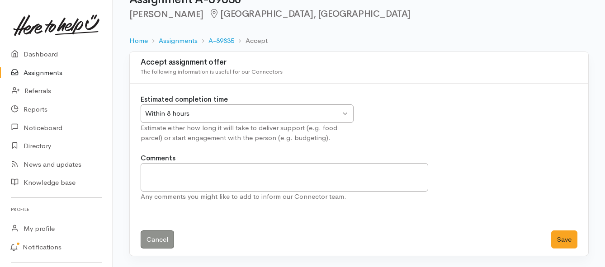
click at [341, 115] on div "Within 8 hours Within 8 hours" at bounding box center [247, 113] width 213 height 19
click at [561, 240] on button "Save" at bounding box center [564, 240] width 26 height 19
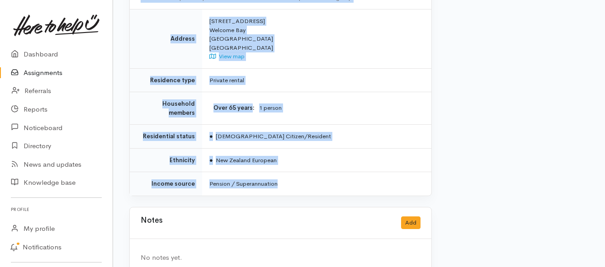
scroll to position [836, 0]
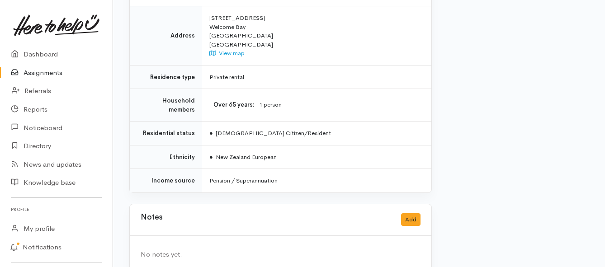
drag, startPoint x: 208, startPoint y: 82, endPoint x: 319, endPoint y: 175, distance: 144.7
copy div "Lor ips dolo, Sitam consect adipisci eli Seddo eiusmo - 9 t incid, ut labo etdo…"
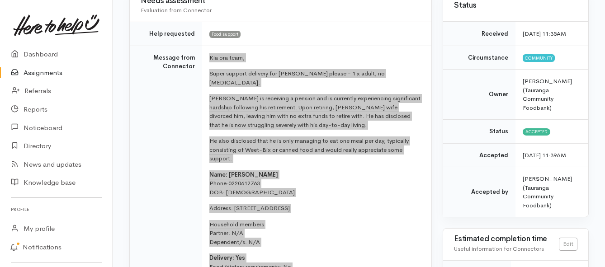
scroll to position [158, 0]
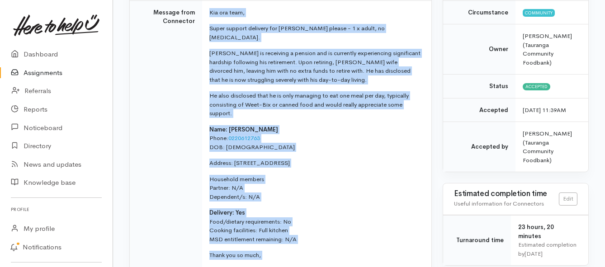
click at [48, 70] on link "Assignments" at bounding box center [56, 73] width 113 height 19
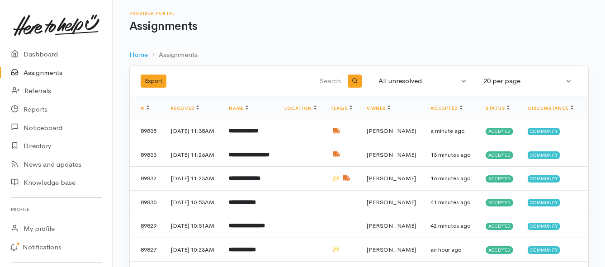
click at [39, 74] on link "Assignments" at bounding box center [56, 73] width 113 height 19
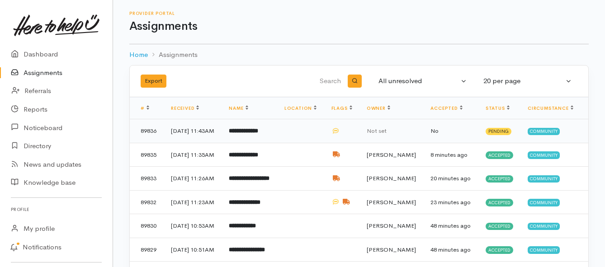
click at [242, 134] on b "**********" at bounding box center [243, 131] width 29 height 6
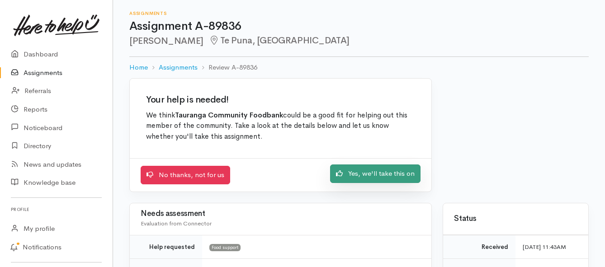
click at [396, 176] on link "Yes, we'll take this on" at bounding box center [375, 174] width 90 height 19
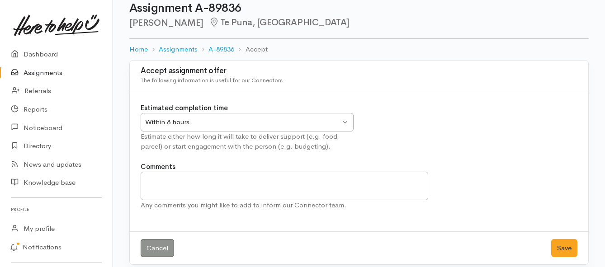
scroll to position [27, 0]
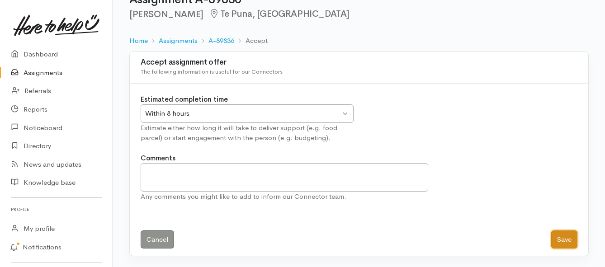
click at [557, 237] on button "Save" at bounding box center [564, 240] width 26 height 19
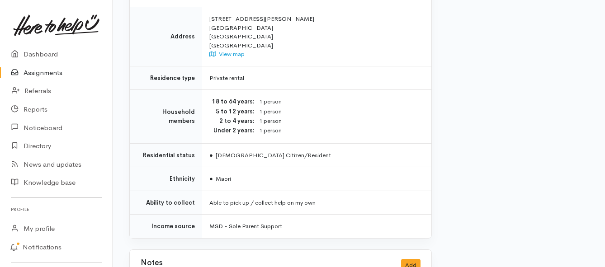
scroll to position [723, 0]
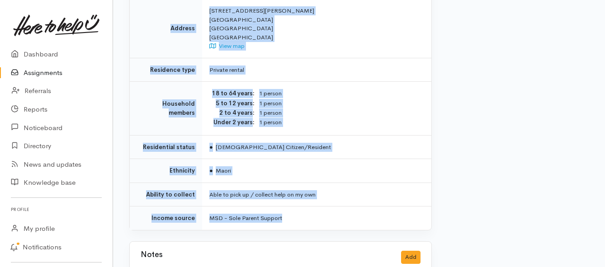
drag, startPoint x: 209, startPoint y: 71, endPoint x: 295, endPoint y: 189, distance: 146.0
copy div "**********"
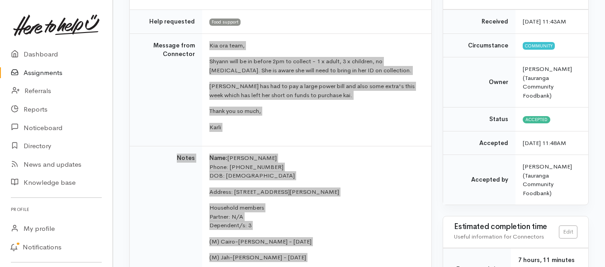
scroll to position [226, 0]
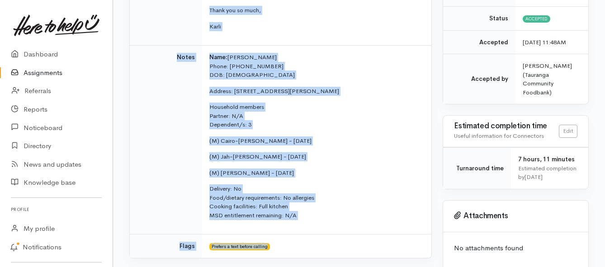
click at [42, 73] on link "Assignments" at bounding box center [56, 73] width 113 height 19
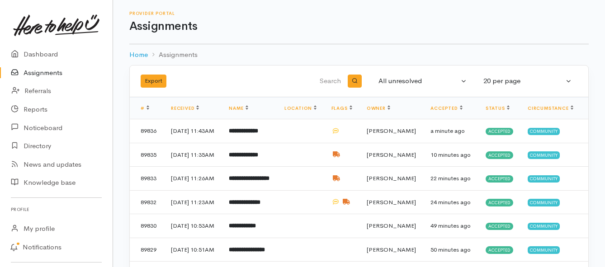
click at [36, 77] on link "Assignments" at bounding box center [56, 73] width 113 height 19
click at [56, 73] on link "Assignments" at bounding box center [56, 73] width 113 height 19
click at [37, 74] on link "Assignments" at bounding box center [56, 73] width 113 height 19
click at [57, 73] on link "Assignments" at bounding box center [56, 73] width 113 height 19
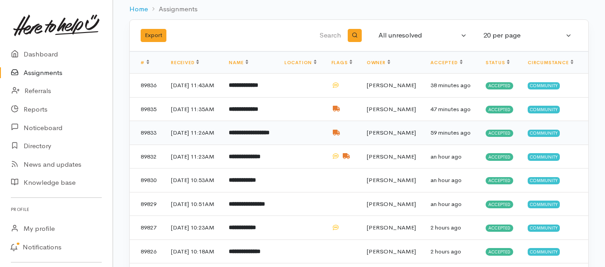
scroll to position [45, 0]
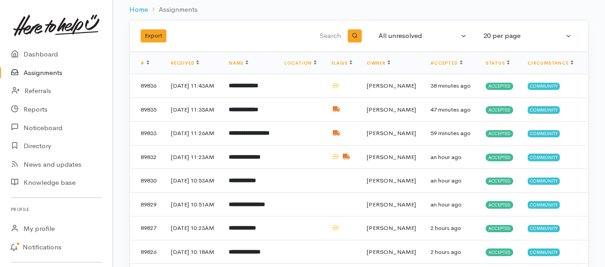
click at [40, 75] on link "Assignments" at bounding box center [56, 73] width 113 height 19
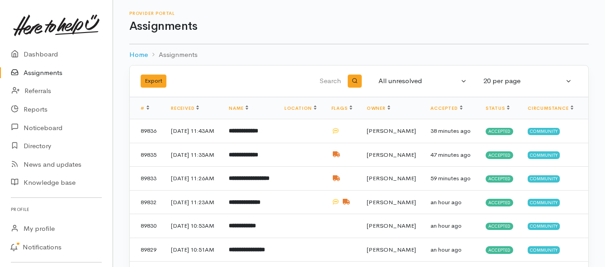
click at [28, 76] on link "Assignments" at bounding box center [56, 73] width 113 height 19
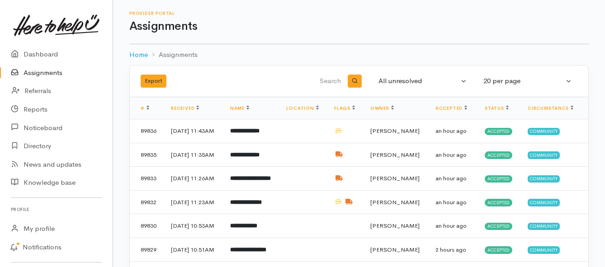
click at [47, 71] on link "Assignments" at bounding box center [56, 73] width 113 height 19
click at [58, 74] on link "Assignments" at bounding box center [56, 73] width 113 height 19
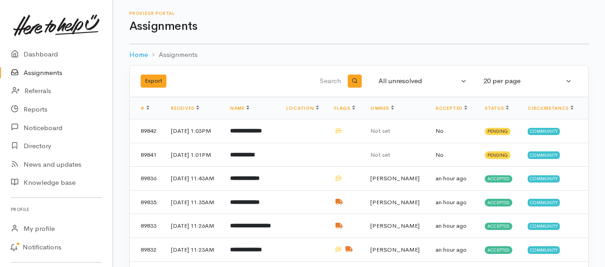
click at [51, 74] on link "Assignments" at bounding box center [56, 73] width 113 height 19
click at [255, 158] on b "**********" at bounding box center [242, 155] width 25 height 6
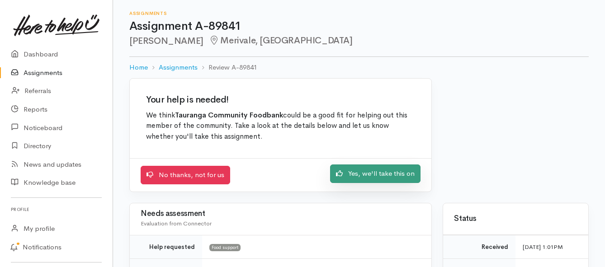
click at [366, 175] on link "Yes, we'll take this on" at bounding box center [375, 174] width 90 height 19
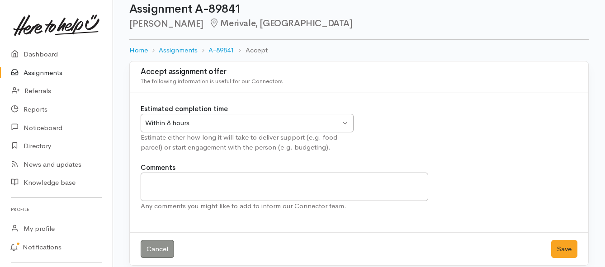
scroll to position [27, 0]
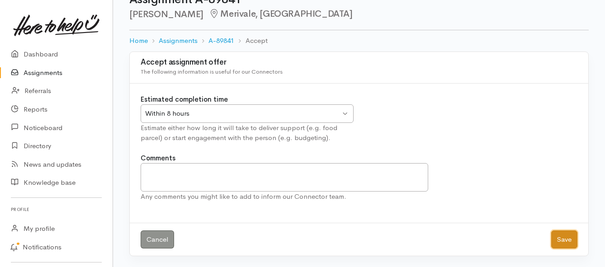
click at [559, 245] on button "Save" at bounding box center [564, 240] width 26 height 19
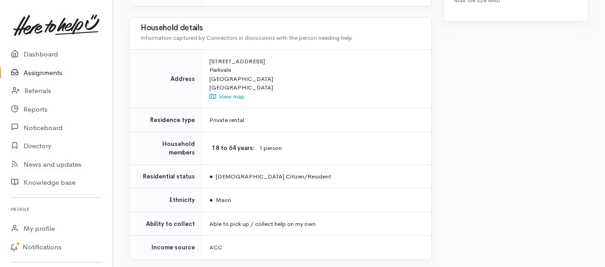
scroll to position [588, 0]
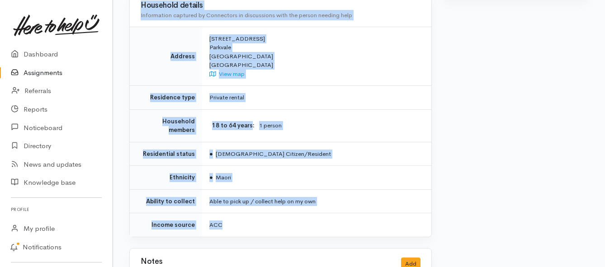
drag, startPoint x: 208, startPoint y: 112, endPoint x: 259, endPoint y: 210, distance: 110.6
copy div "**********"
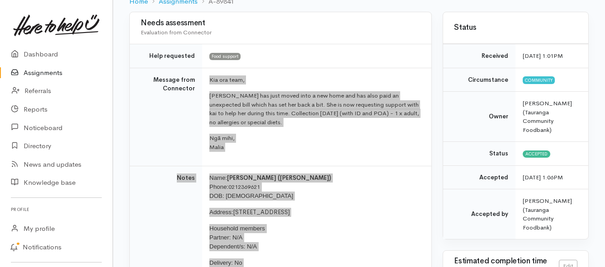
scroll to position [90, 0]
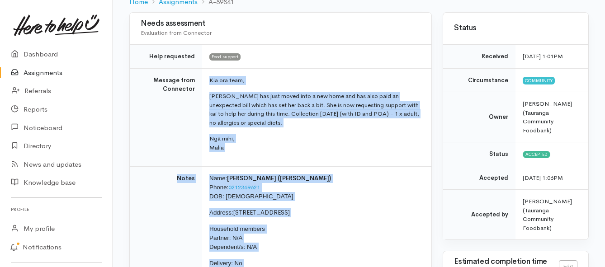
click at [55, 75] on link "Assignments" at bounding box center [56, 73] width 113 height 19
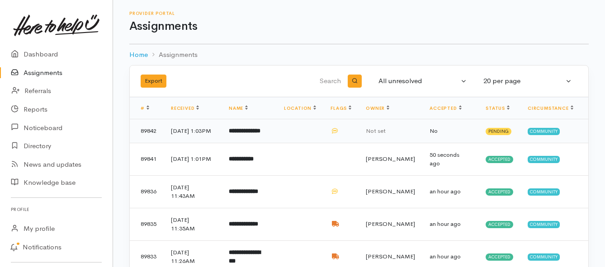
click at [269, 140] on td "**********" at bounding box center [249, 131] width 55 height 24
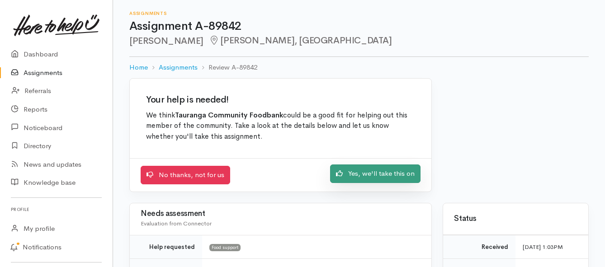
click at [348, 174] on link "Yes, we'll take this on" at bounding box center [375, 174] width 90 height 19
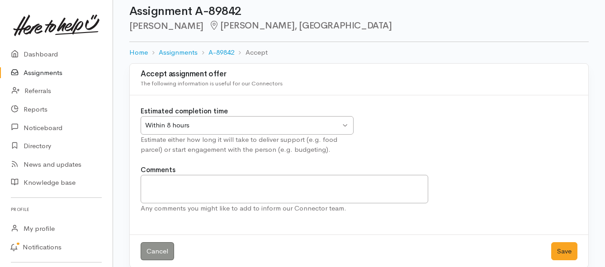
scroll to position [27, 0]
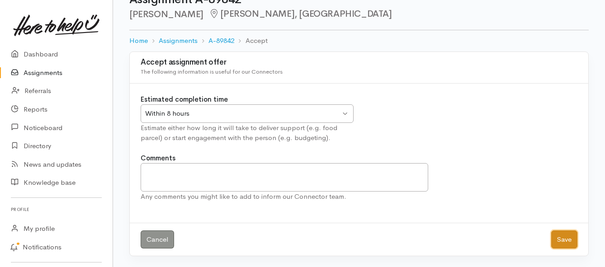
click at [561, 236] on button "Save" at bounding box center [564, 240] width 26 height 19
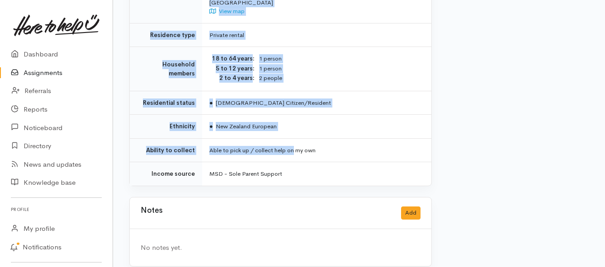
scroll to position [723, 0]
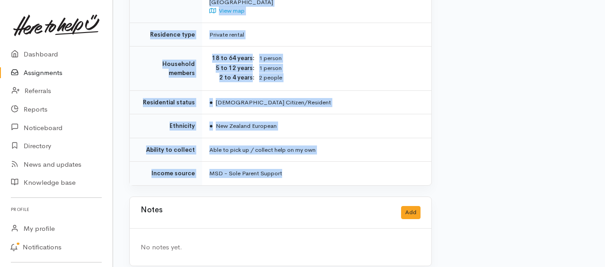
drag, startPoint x: 209, startPoint y: 78, endPoint x: 299, endPoint y: 156, distance: 118.6
copy div "**********"
click at [33, 73] on link "Assignments" at bounding box center [56, 73] width 113 height 19
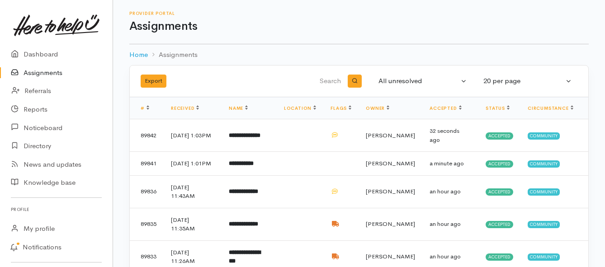
click at [51, 74] on link "Assignments" at bounding box center [56, 73] width 113 height 19
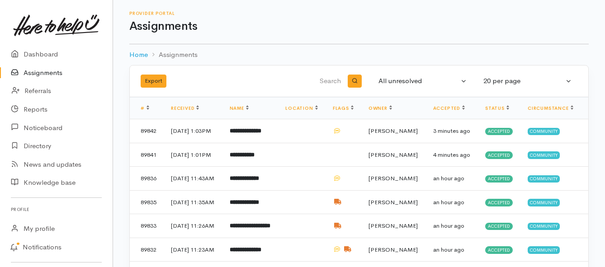
click at [50, 77] on link "Assignments" at bounding box center [56, 73] width 113 height 19
click at [52, 71] on link "Assignments" at bounding box center [56, 73] width 113 height 19
click at [46, 67] on link "Assignments" at bounding box center [56, 73] width 113 height 19
click at [54, 74] on link "Assignments" at bounding box center [56, 73] width 113 height 19
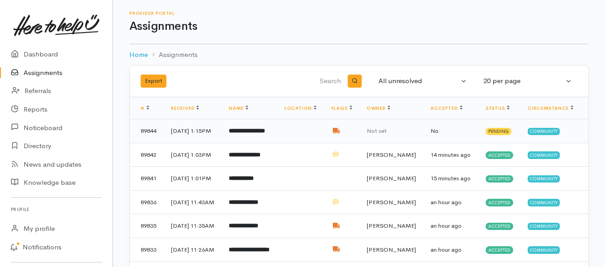
click at [253, 128] on b "**********" at bounding box center [247, 131] width 36 height 6
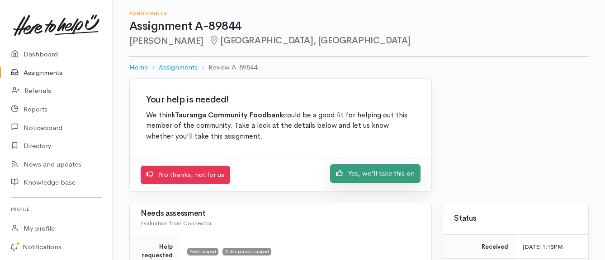
click at [348, 173] on link "Yes, we'll take this on" at bounding box center [375, 174] width 90 height 19
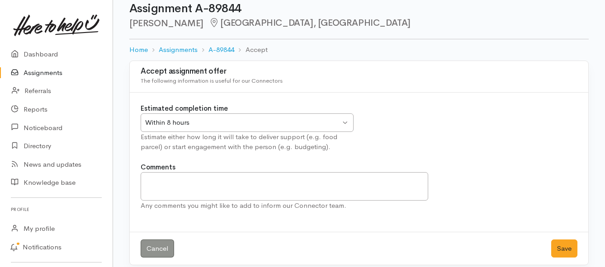
scroll to position [27, 0]
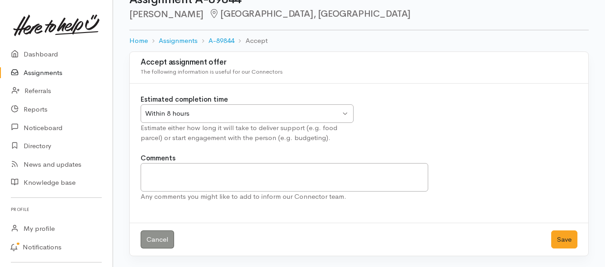
click at [334, 114] on div "Within 8 hours" at bounding box center [242, 113] width 195 height 10
click at [558, 236] on button "Save" at bounding box center [564, 240] width 26 height 19
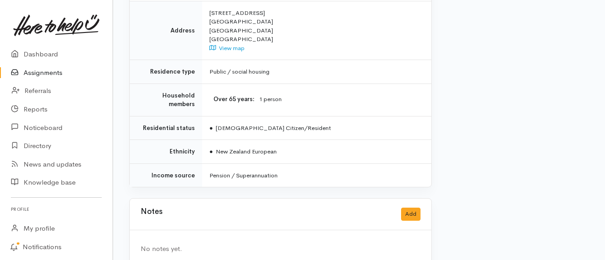
scroll to position [779, 0]
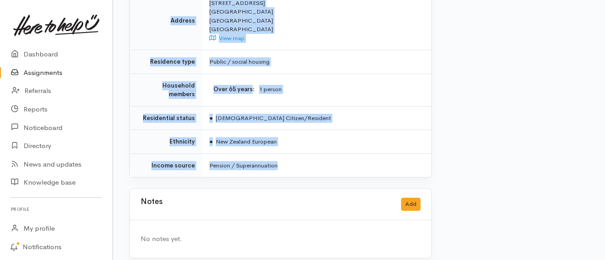
drag, startPoint x: 184, startPoint y: 43, endPoint x: 343, endPoint y: 151, distance: 192.3
copy div "Lo Ipsumd, Sitametc adip Elitseddoe Temporinci Utlabo etd mag aliq enima minim …"
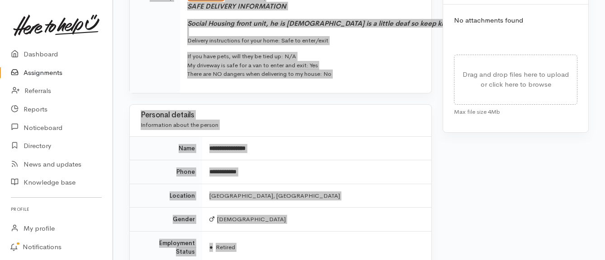
scroll to position [417, 0]
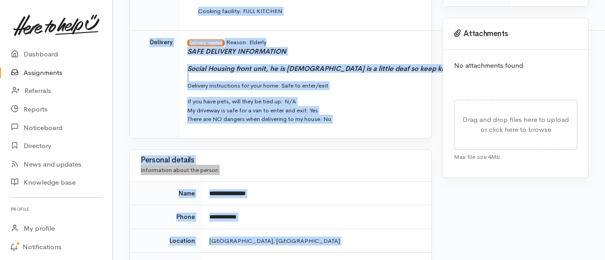
click at [350, 106] on p "If you have pets, will they be tied up: N/A My driveway is safe for a van to en…" at bounding box center [423, 110] width 472 height 27
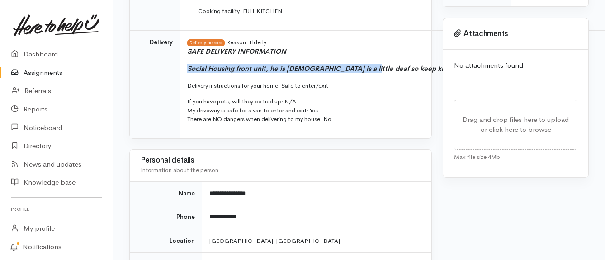
drag, startPoint x: 183, startPoint y: 70, endPoint x: 357, endPoint y: 72, distance: 174.1
click at [357, 72] on td "Delivery needed Reason: Elderly SAFE DELIVERY INFORMATION Social Housing front …" at bounding box center [425, 85] width 491 height 108
copy icon "Social Housing front unit, he is [DEMOGRAPHIC_DATA] is a little deaf"
click at [44, 75] on link "Assignments" at bounding box center [56, 73] width 113 height 19
